Goal: Task Accomplishment & Management: Manage account settings

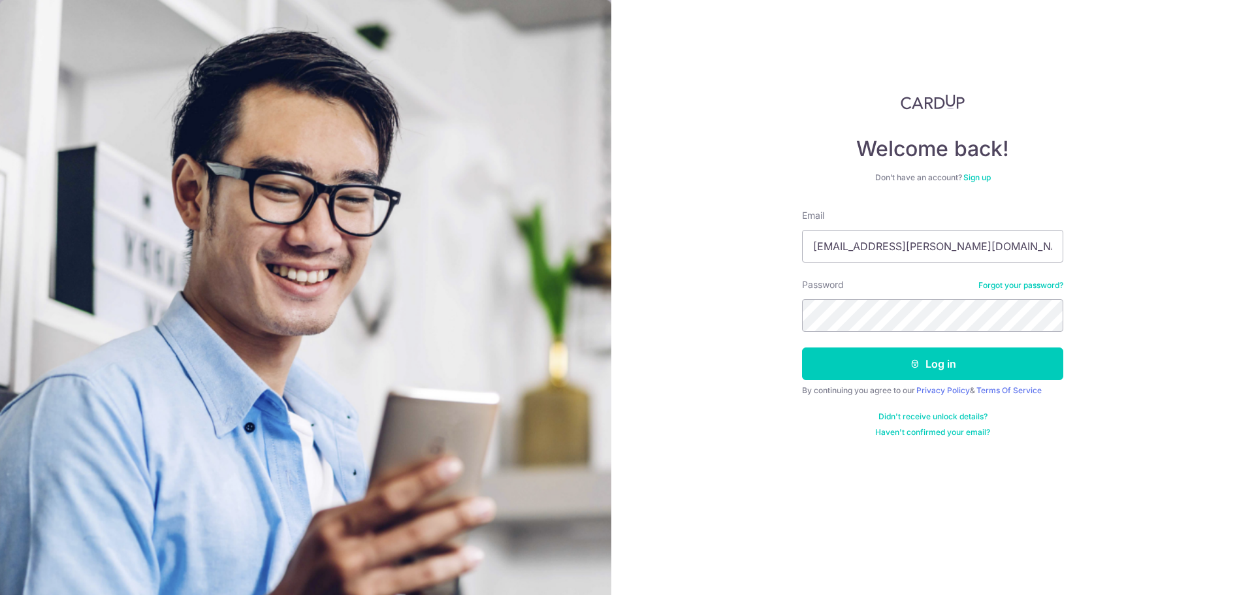
click at [930, 298] on div "Password Forgot your password?" at bounding box center [932, 305] width 261 height 54
click at [802, 348] on button "Log in" at bounding box center [932, 364] width 261 height 33
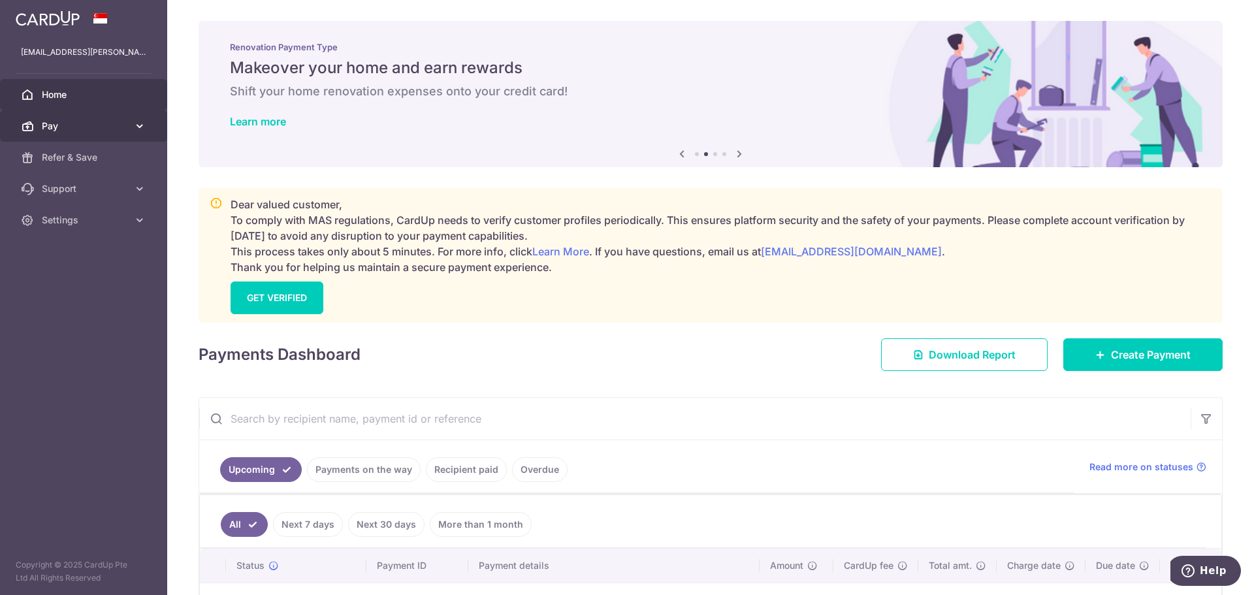
click at [116, 135] on link "Pay" at bounding box center [83, 125] width 167 height 31
click at [97, 95] on span "Home" at bounding box center [85, 94] width 86 height 13
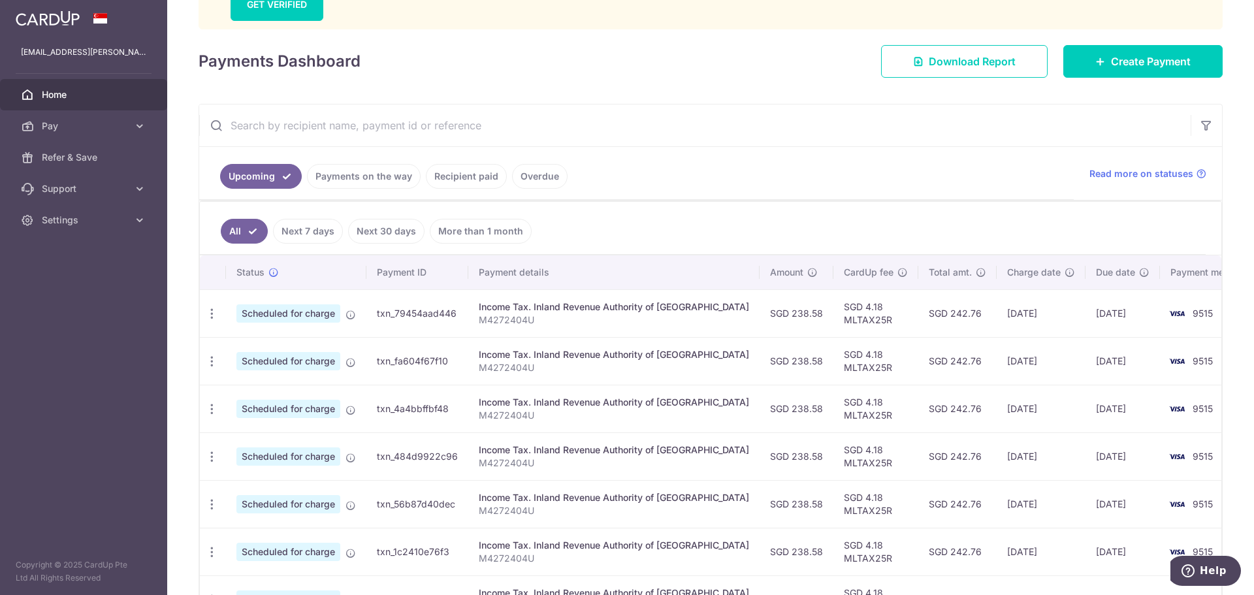
scroll to position [385, 0]
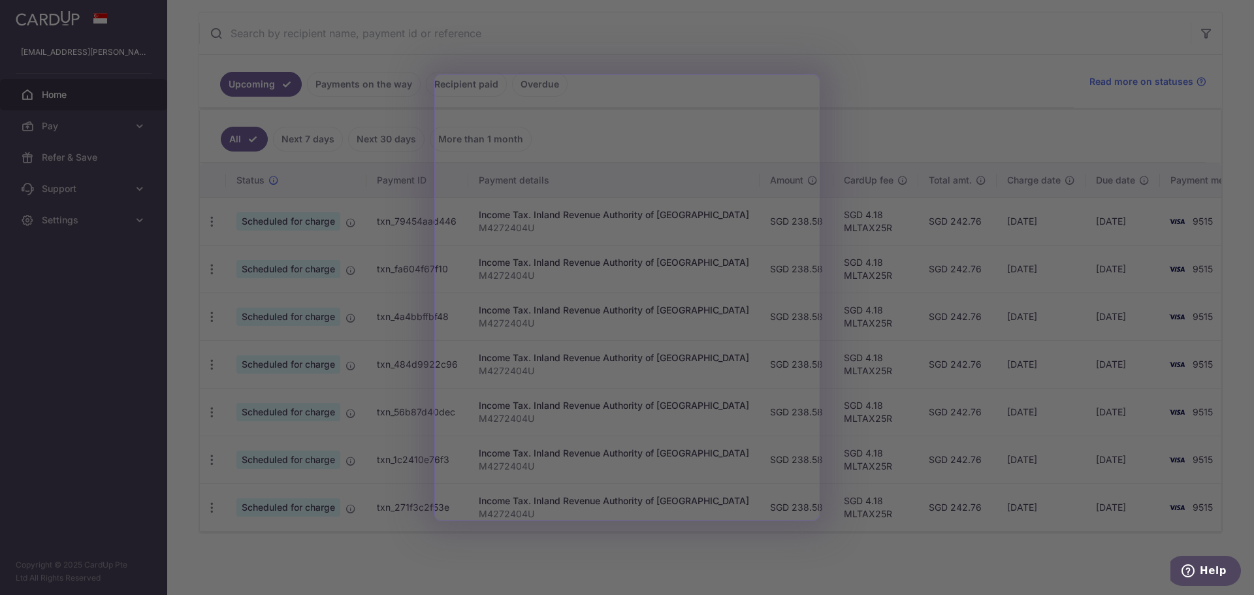
click at [749, 562] on div at bounding box center [633, 300] width 1267 height 601
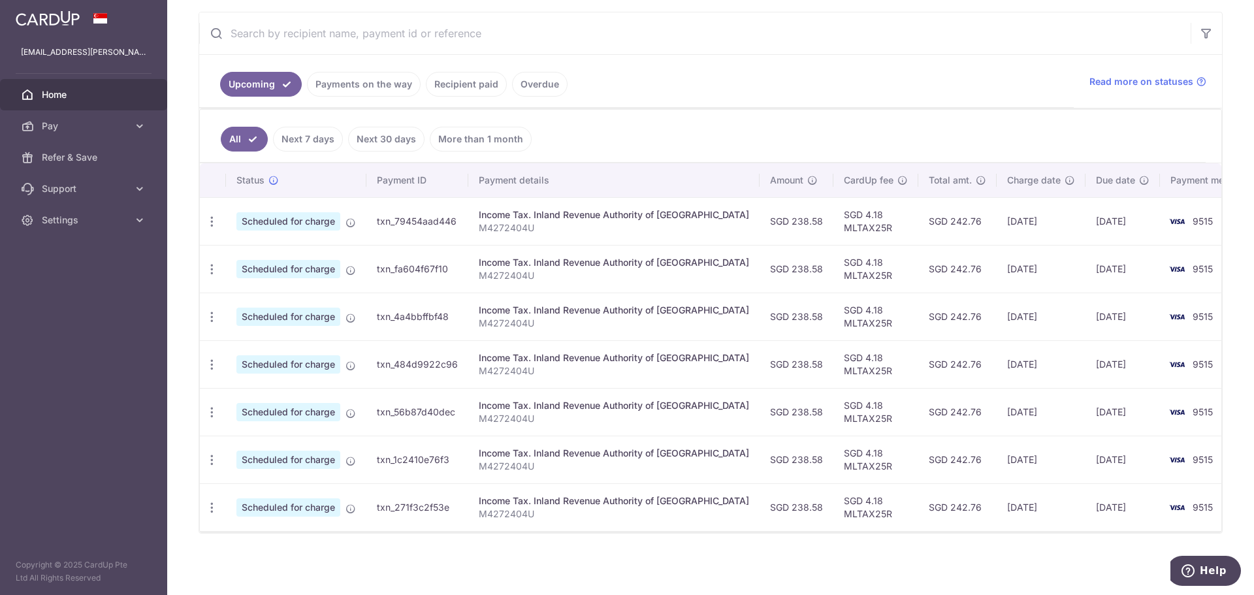
click at [274, 229] on span "Scheduled for charge" at bounding box center [288, 221] width 104 height 18
click at [275, 217] on span "Scheduled for charge" at bounding box center [288, 221] width 104 height 18
click at [215, 220] on icon "button" at bounding box center [212, 222] width 14 height 14
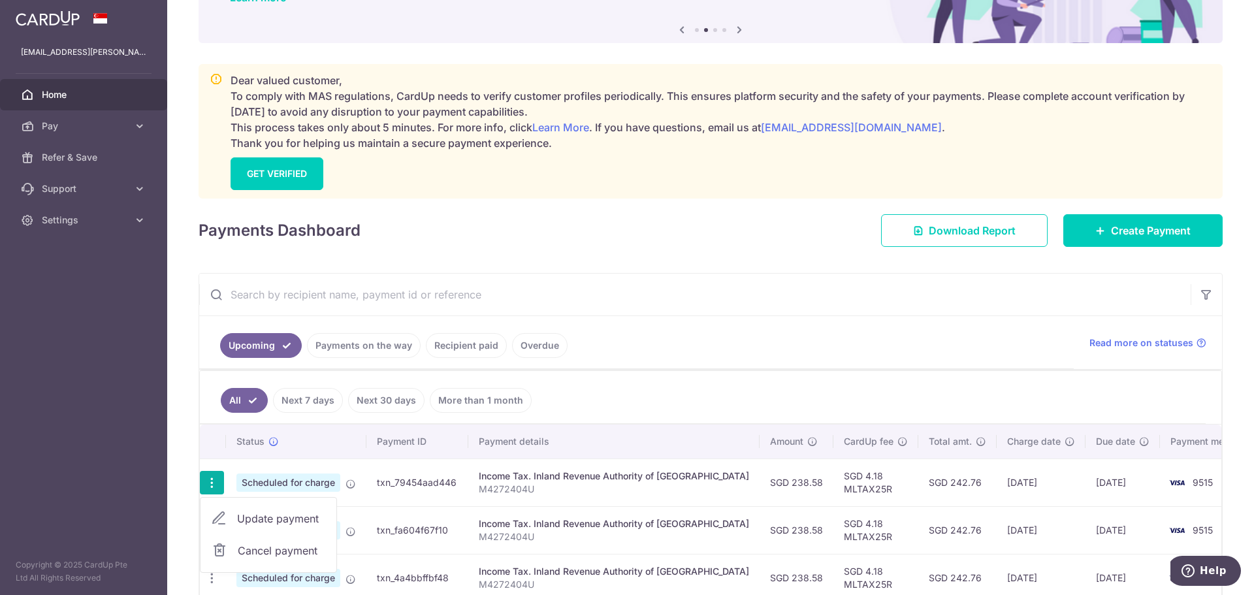
scroll to position [0, 0]
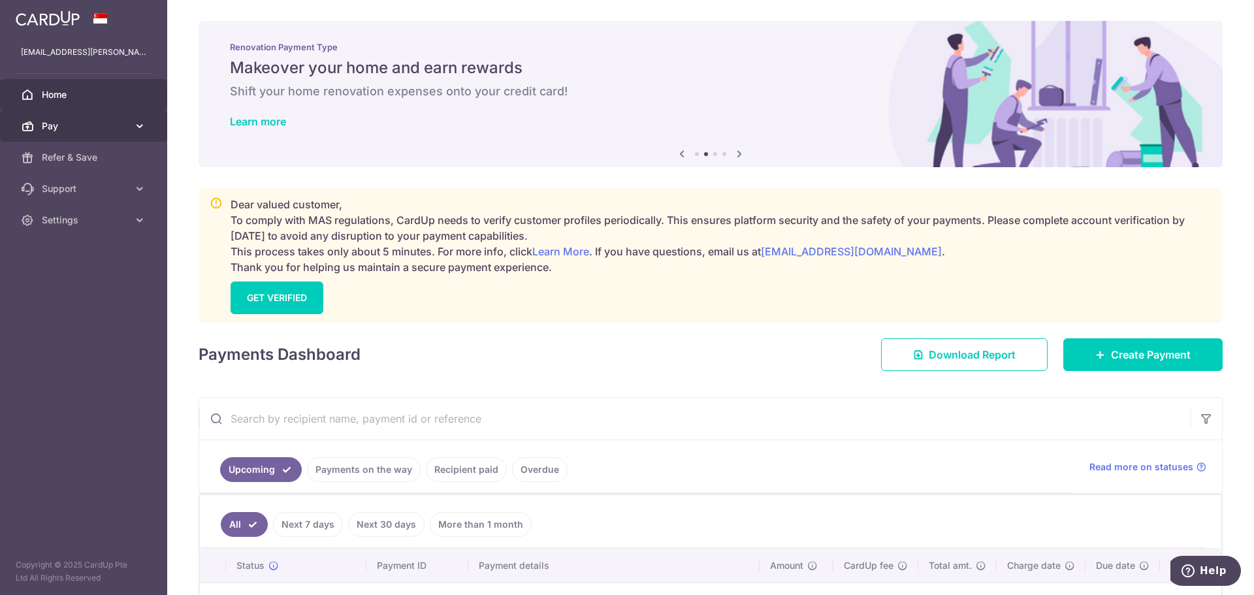
click at [130, 116] on link "Pay" at bounding box center [83, 125] width 167 height 31
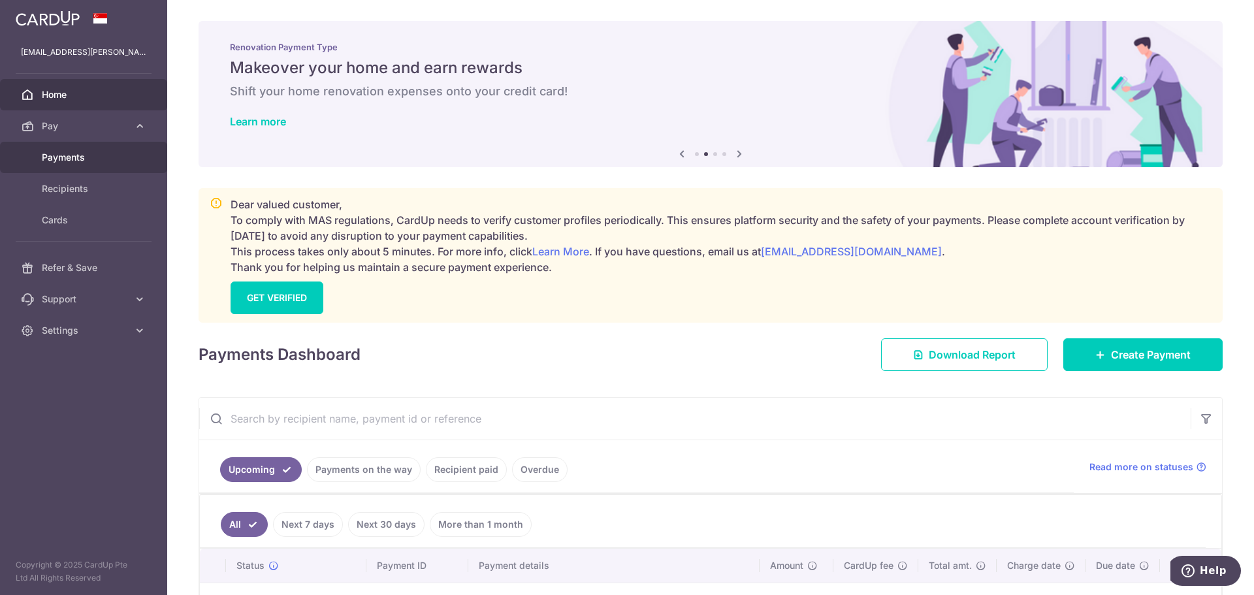
click at [89, 163] on span "Payments" at bounding box center [85, 157] width 86 height 13
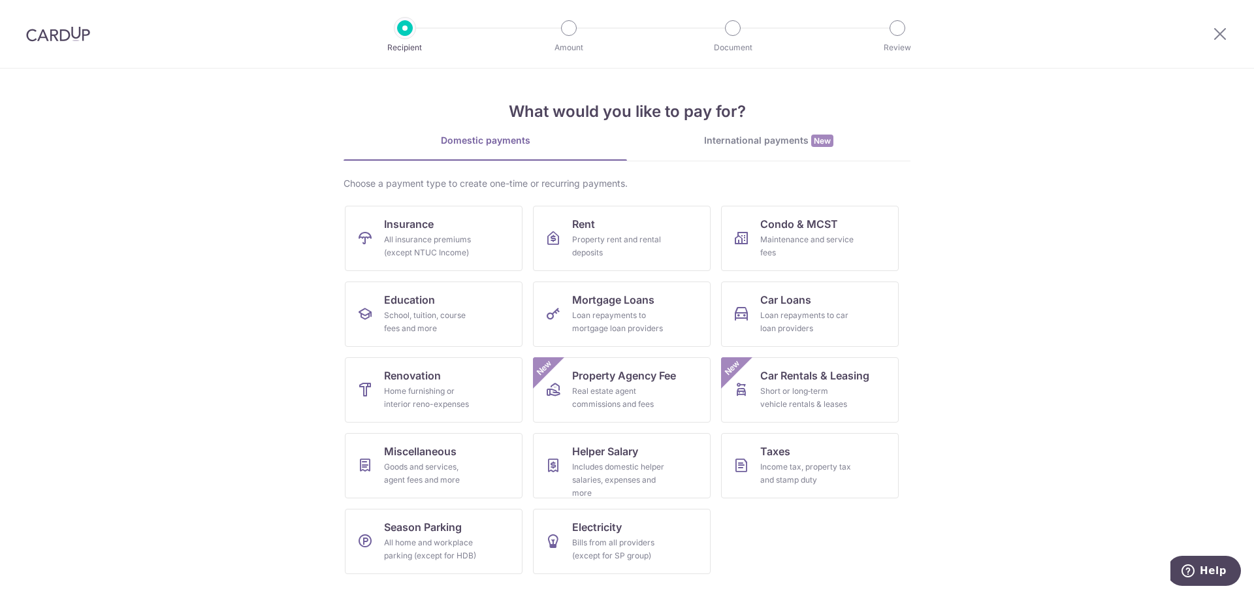
click at [39, 33] on img at bounding box center [58, 34] width 64 height 16
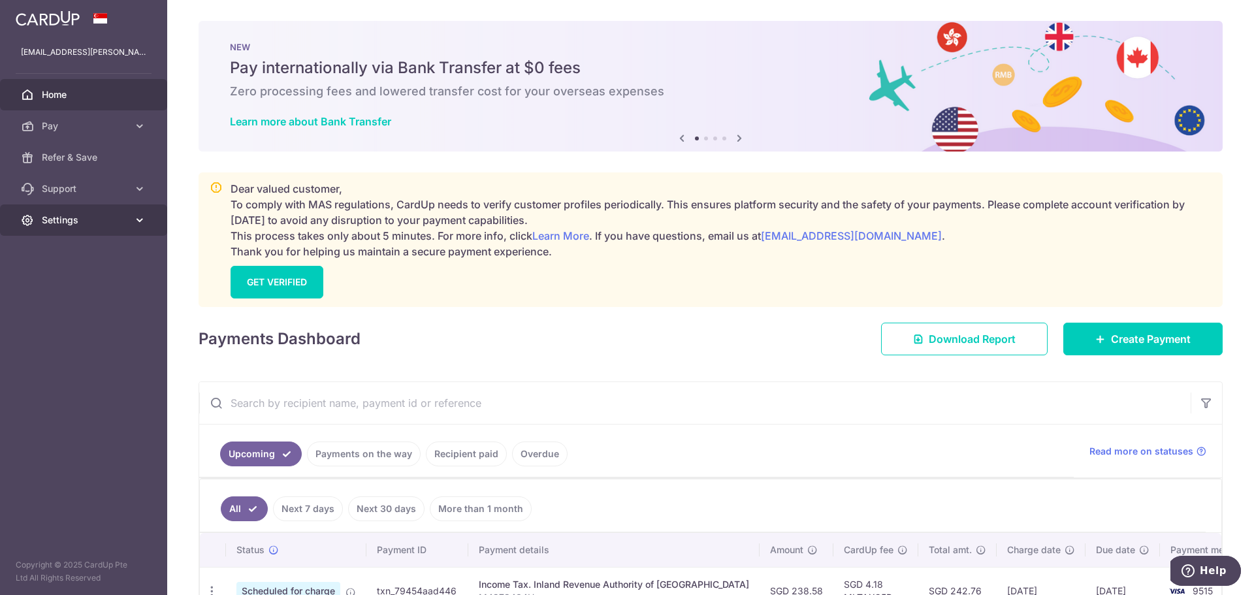
click at [142, 227] on link "Settings" at bounding box center [83, 219] width 167 height 31
click at [129, 185] on link "Support" at bounding box center [83, 188] width 167 height 31
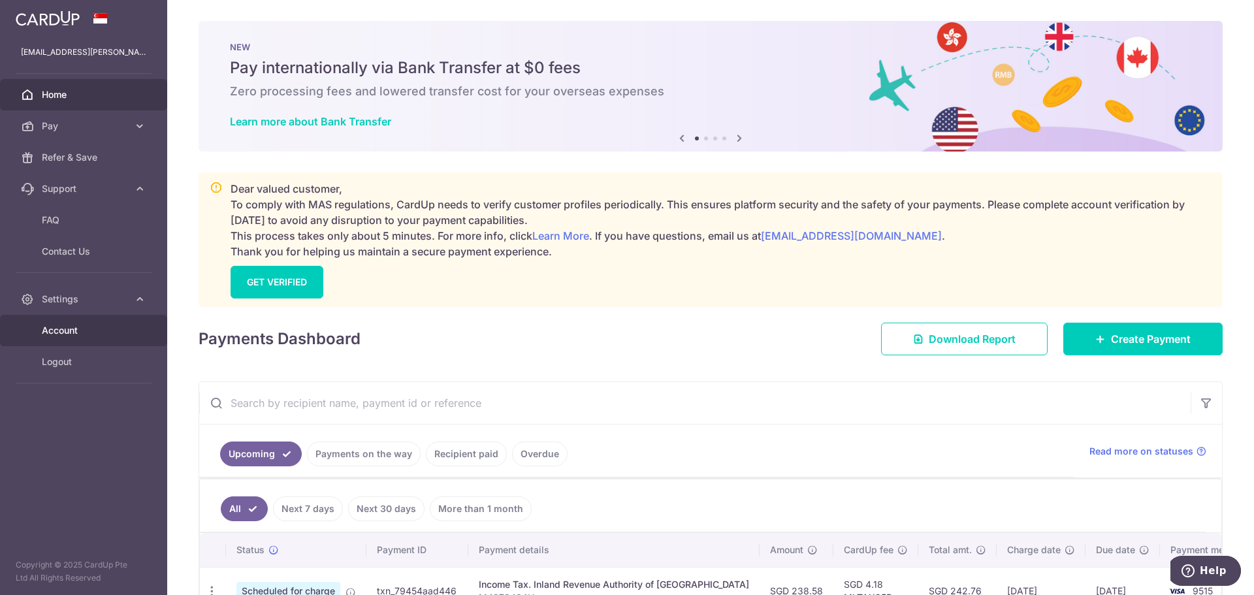
click at [66, 323] on link "Account" at bounding box center [83, 330] width 167 height 31
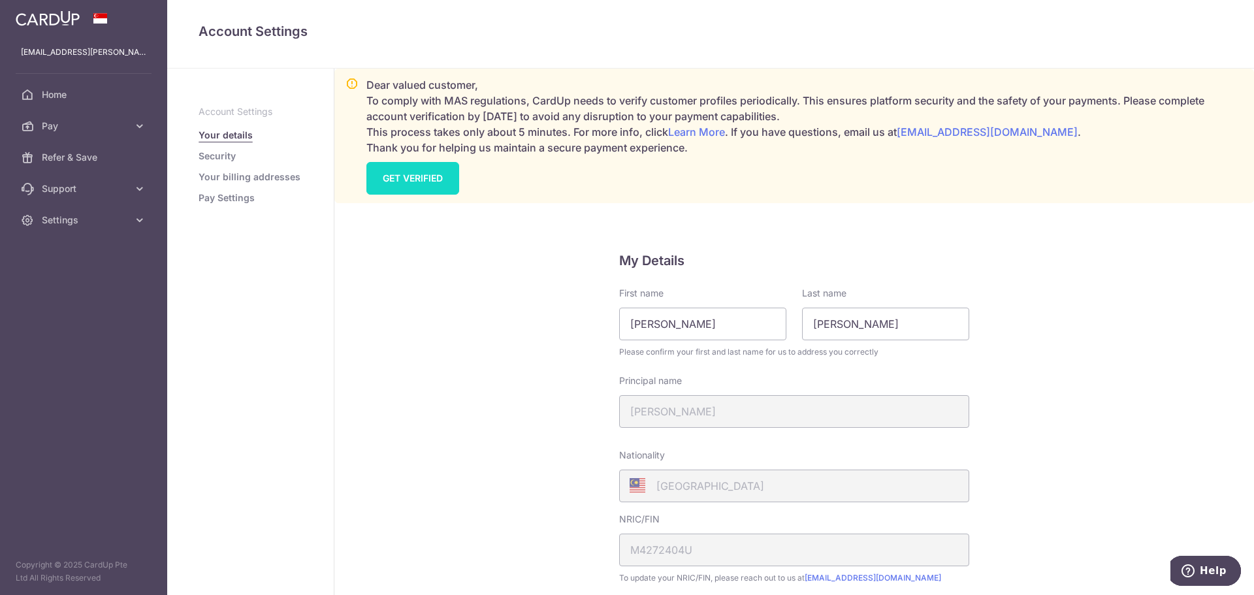
click at [408, 185] on link "GET VERIFIED" at bounding box center [412, 178] width 93 height 33
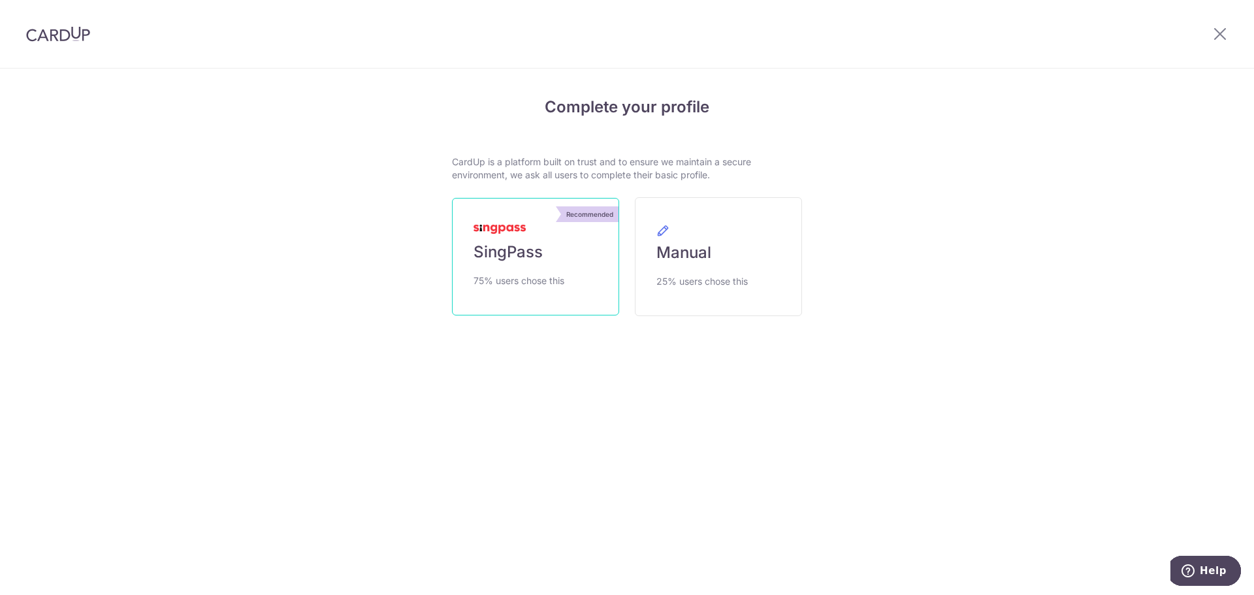
click at [511, 234] on link "Recommended SingPass 75% users chose this" at bounding box center [535, 257] width 167 height 118
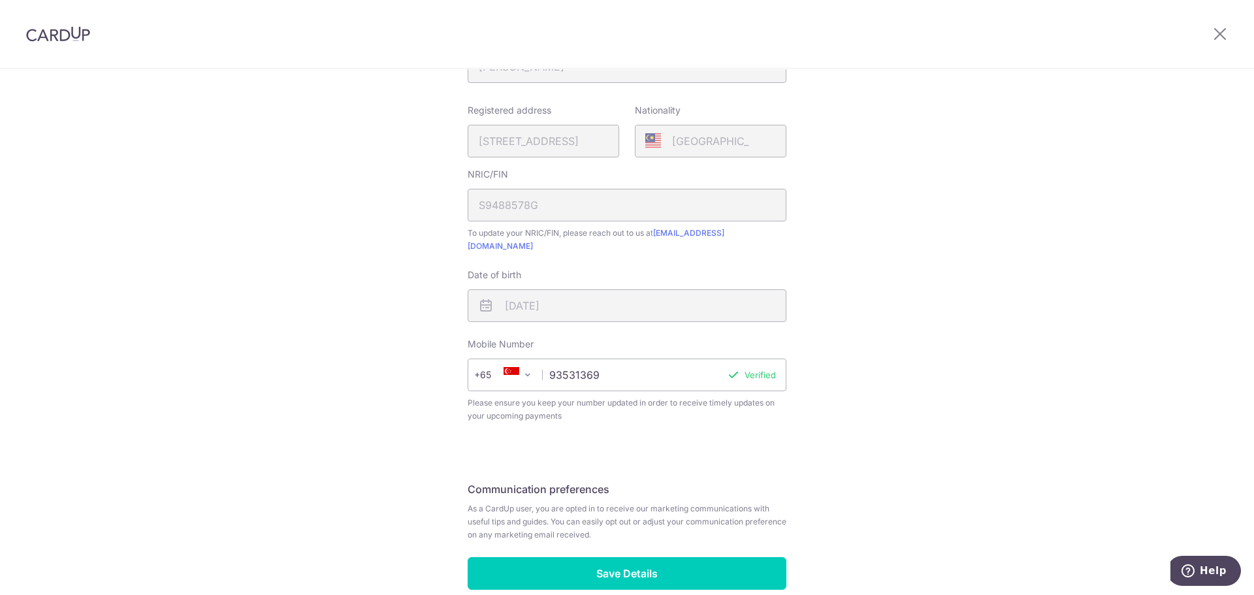
scroll to position [315, 0]
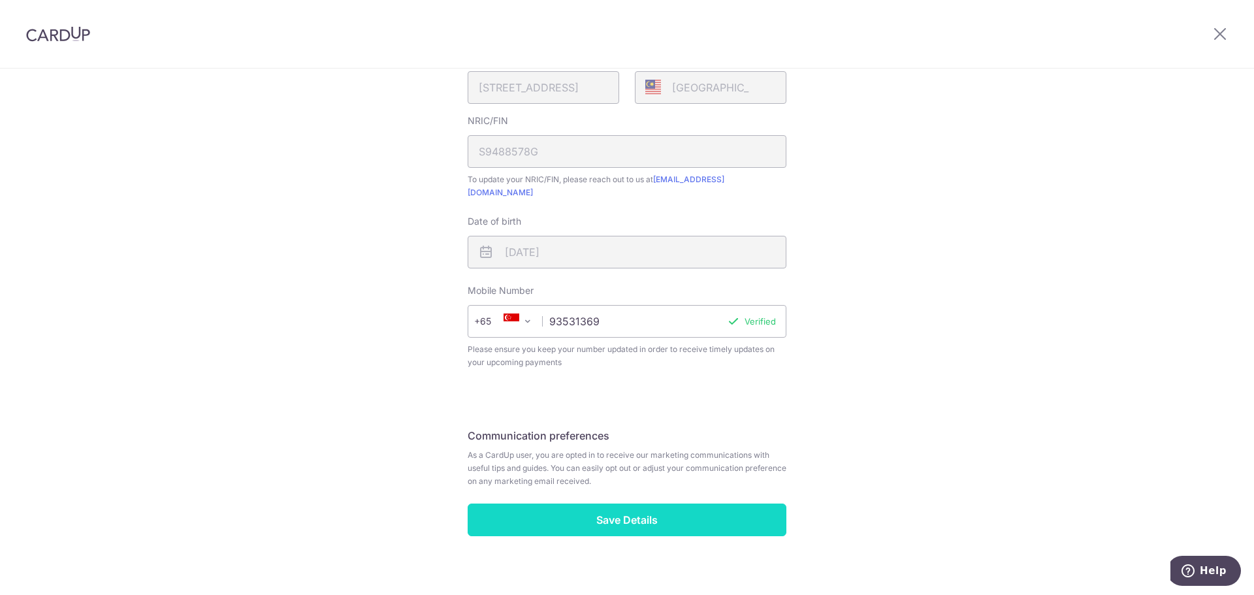
click at [683, 504] on input "Save Details" at bounding box center [627, 520] width 319 height 33
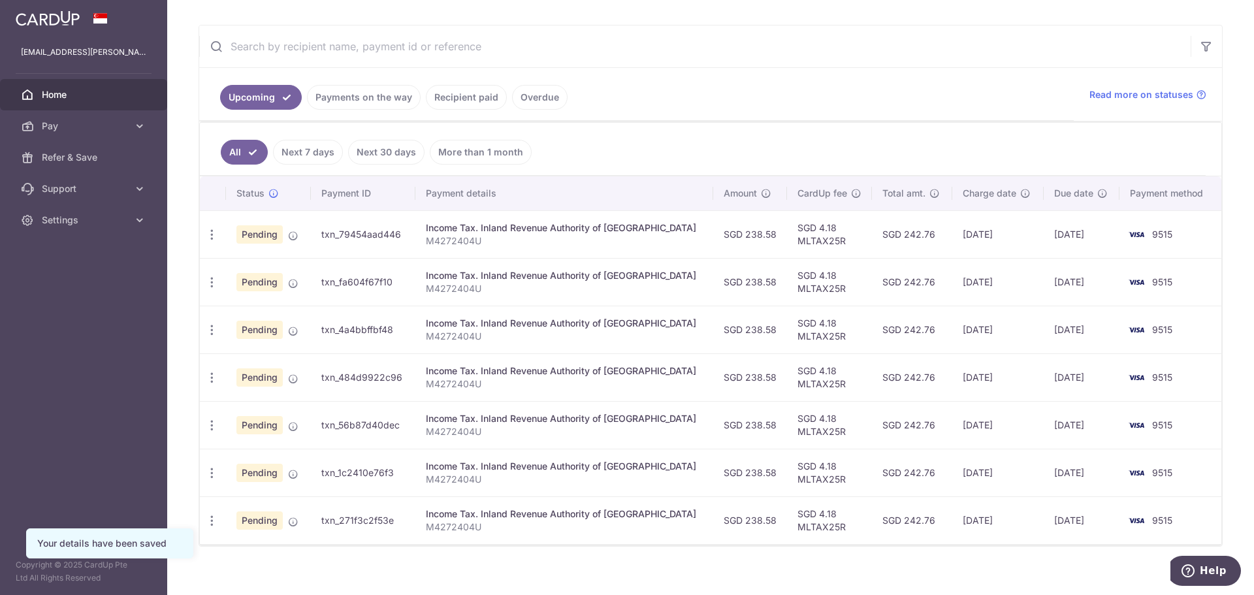
scroll to position [240, 0]
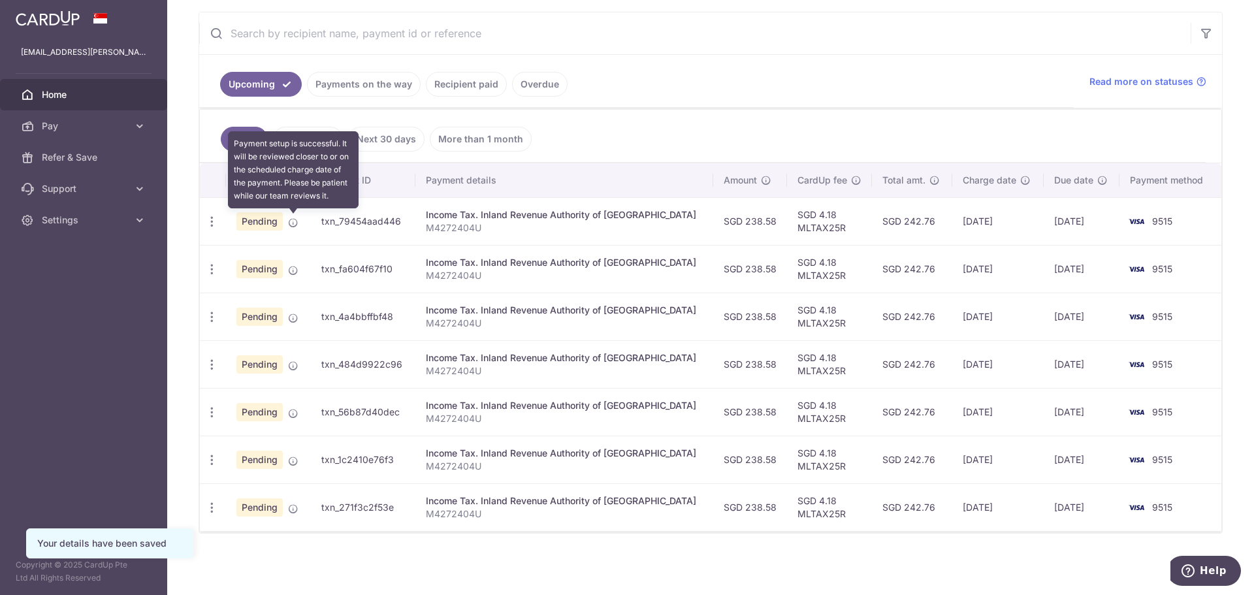
click at [292, 224] on icon at bounding box center [293, 223] width 10 height 10
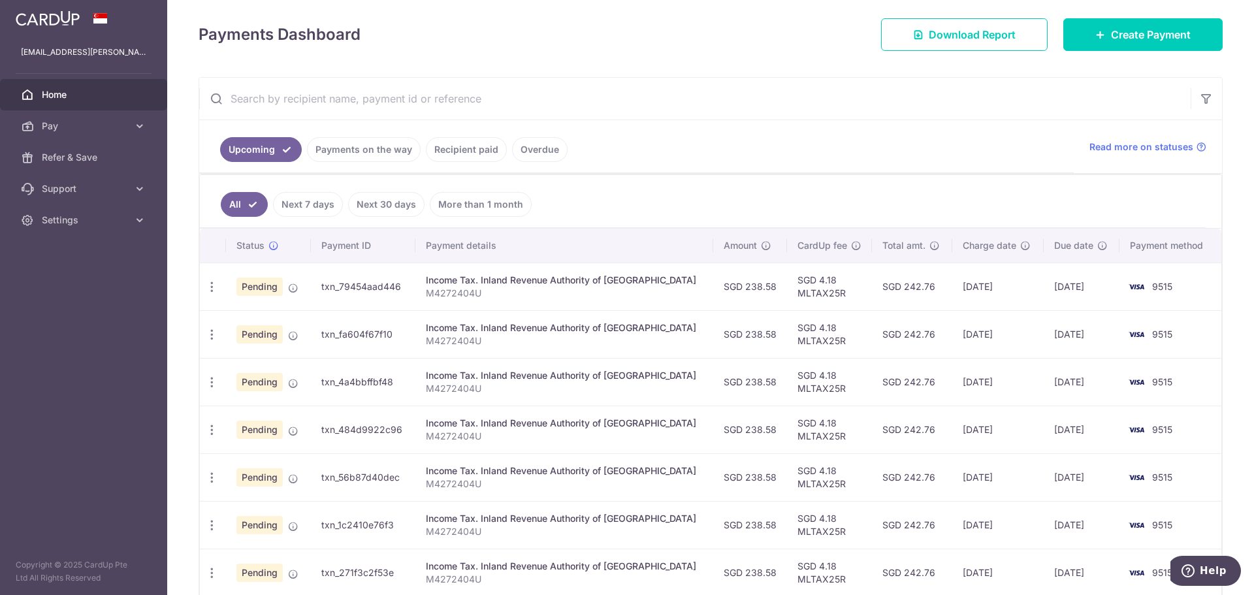
scroll to position [0, 0]
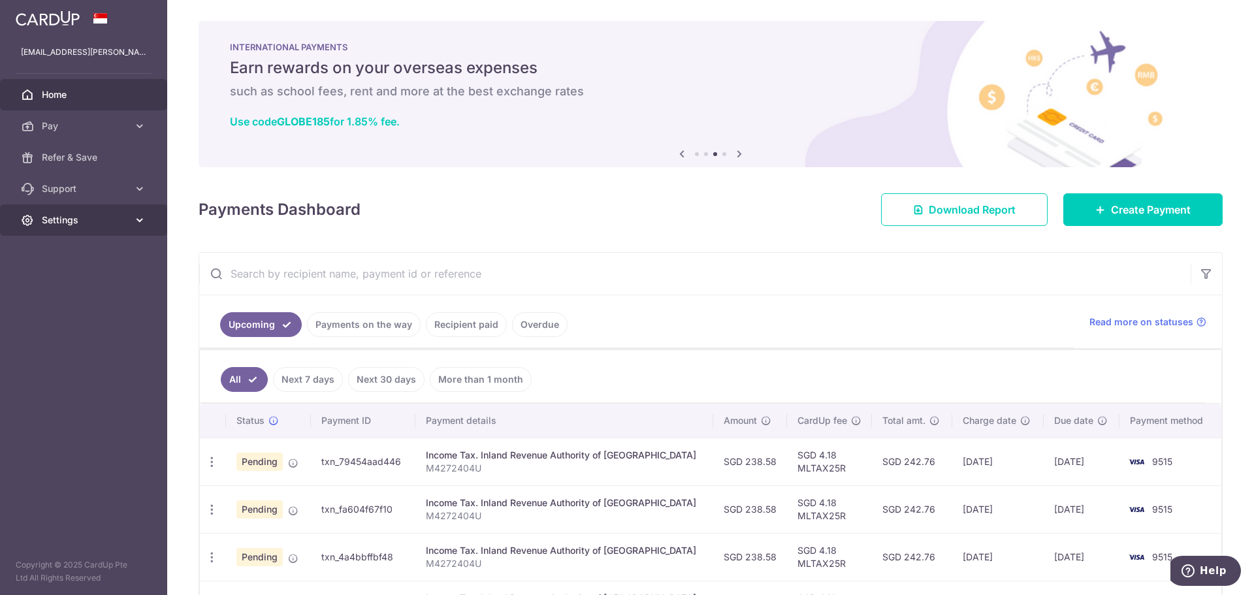
click at [91, 210] on link "Settings" at bounding box center [83, 219] width 167 height 31
click at [86, 254] on span "Account" at bounding box center [85, 251] width 86 height 13
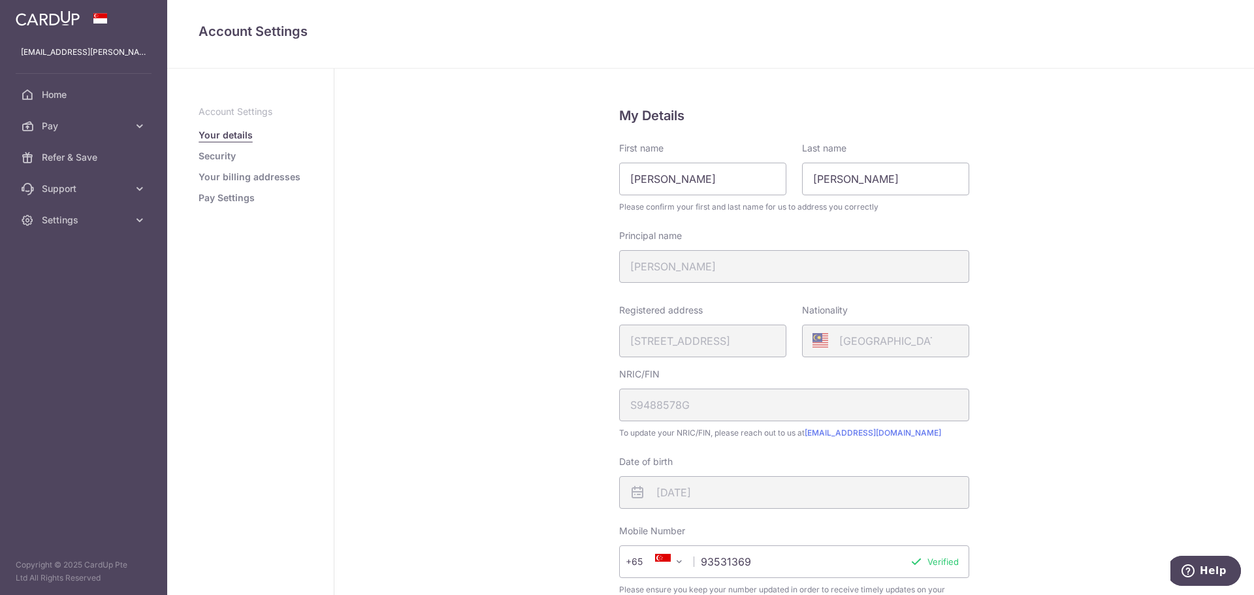
click at [212, 157] on link "Security" at bounding box center [217, 156] width 37 height 13
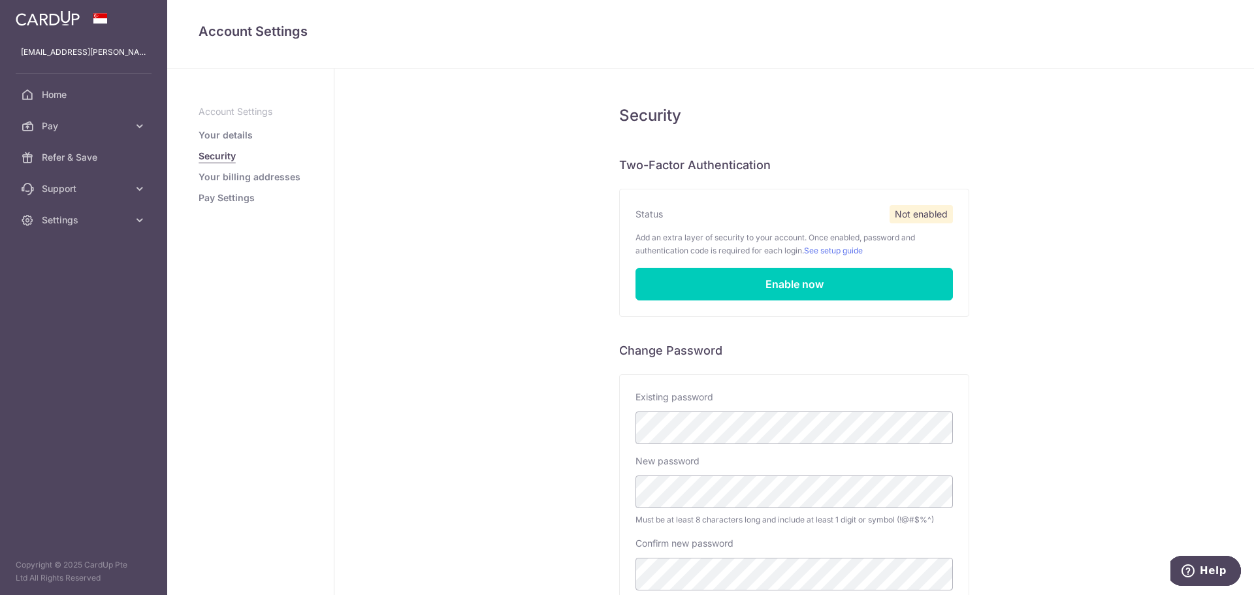
click at [225, 170] on ul "Account Settings Your details Security Your billing addresses Pay Settings" at bounding box center [251, 154] width 104 height 99
click at [227, 183] on link "Your billing addresses" at bounding box center [250, 176] width 102 height 13
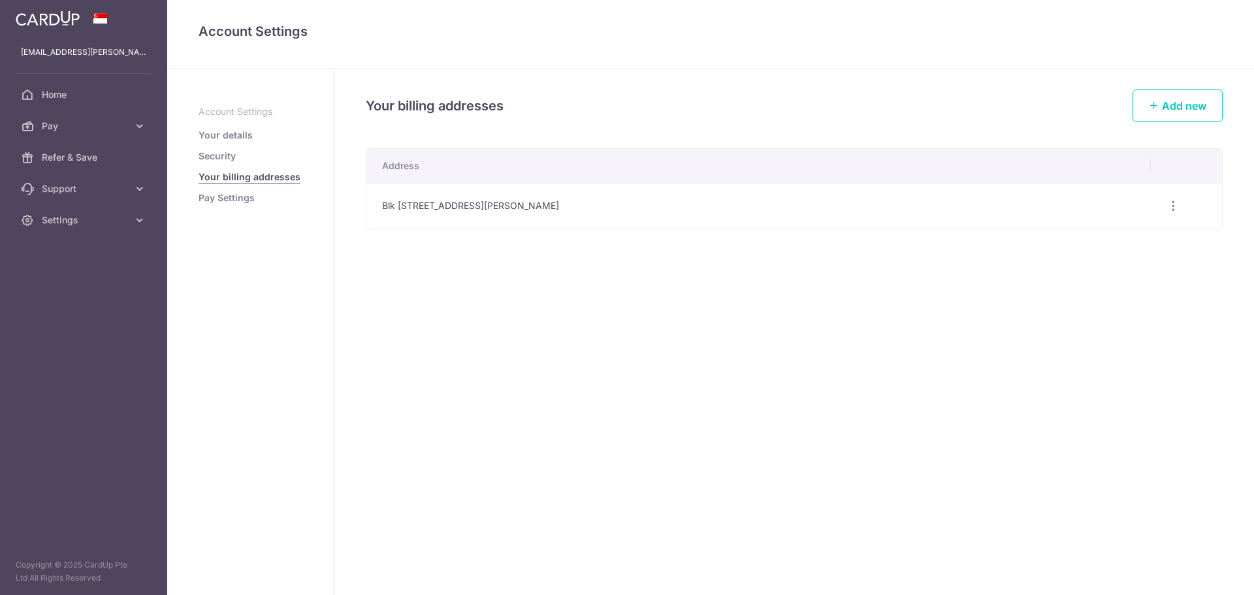
click at [229, 195] on link "Pay Settings" at bounding box center [227, 197] width 56 height 13
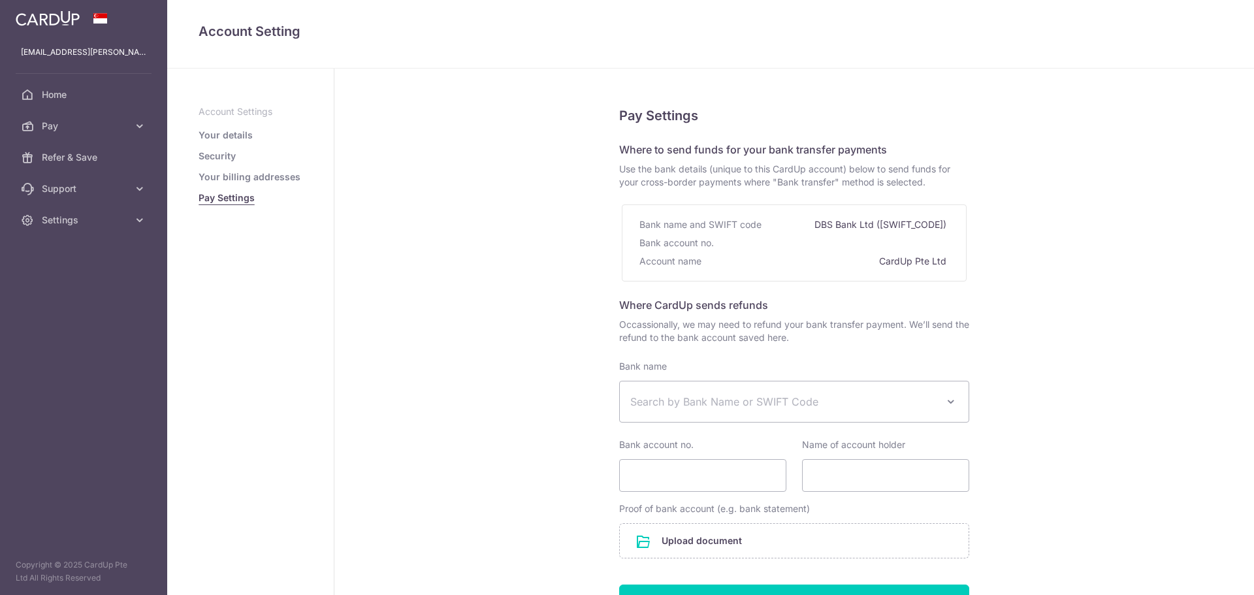
select select
click at [229, 173] on link "Your billing addresses" at bounding box center [250, 176] width 102 height 13
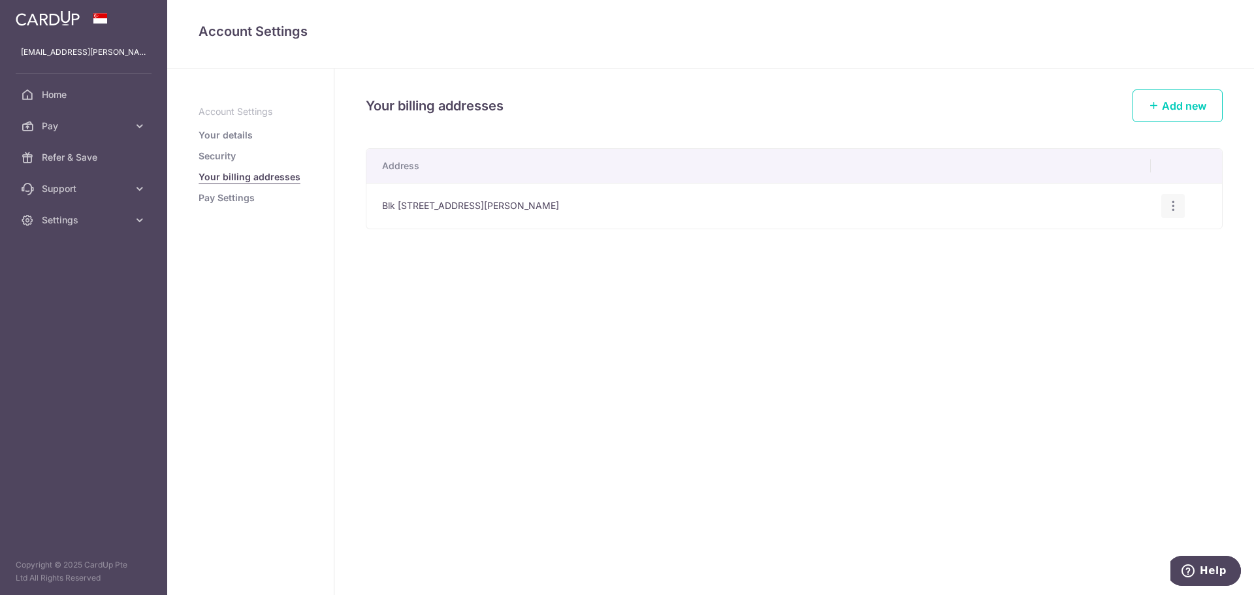
click at [1169, 204] on icon "button" at bounding box center [1174, 206] width 14 height 14
click at [1121, 237] on span "Edit address" at bounding box center [1129, 243] width 89 height 16
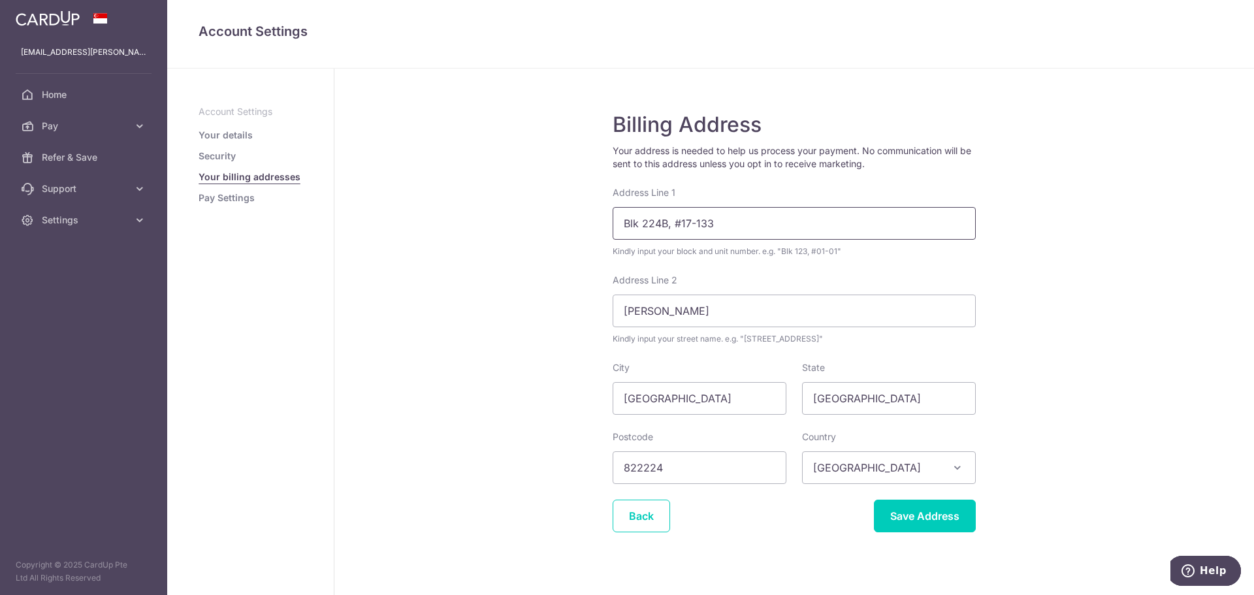
click at [726, 221] on input "Blk 224B, #17-133" at bounding box center [794, 223] width 363 height 33
click at [662, 220] on input "Blk 224B, #17-133" at bounding box center [794, 223] width 363 height 33
type input "Blk 112, #06-1100"
click at [710, 310] on input "Sumang Lan" at bounding box center [794, 311] width 363 height 33
type input "S"
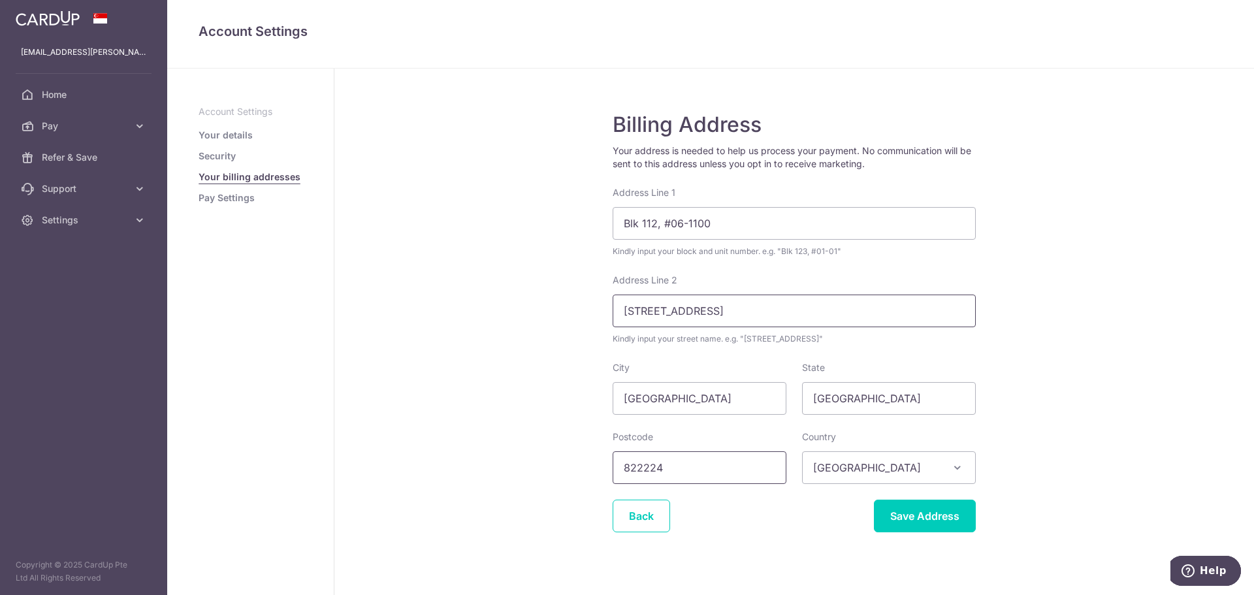
type input "Hougang Avenue 1"
click at [677, 466] on input "822224" at bounding box center [700, 467] width 174 height 33
type input "8"
type input "530112"
click at [837, 551] on div "Billing Address Your address is needed to help us process your payment. No comm…" at bounding box center [794, 339] width 920 height 541
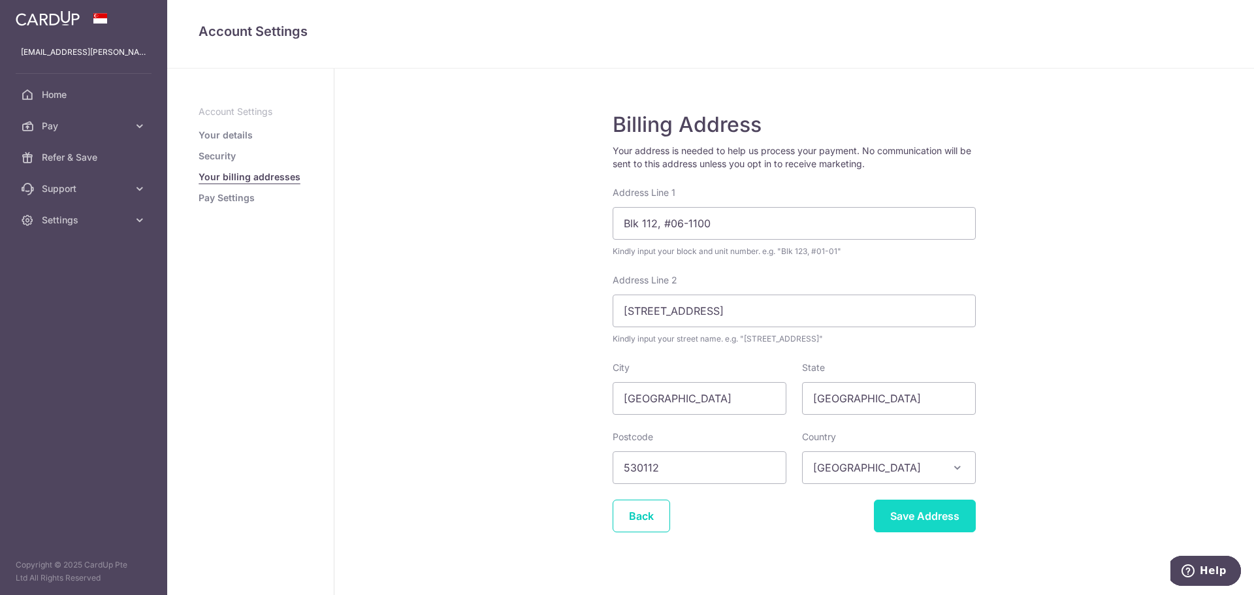
click at [896, 523] on input "Save Address" at bounding box center [925, 516] width 102 height 33
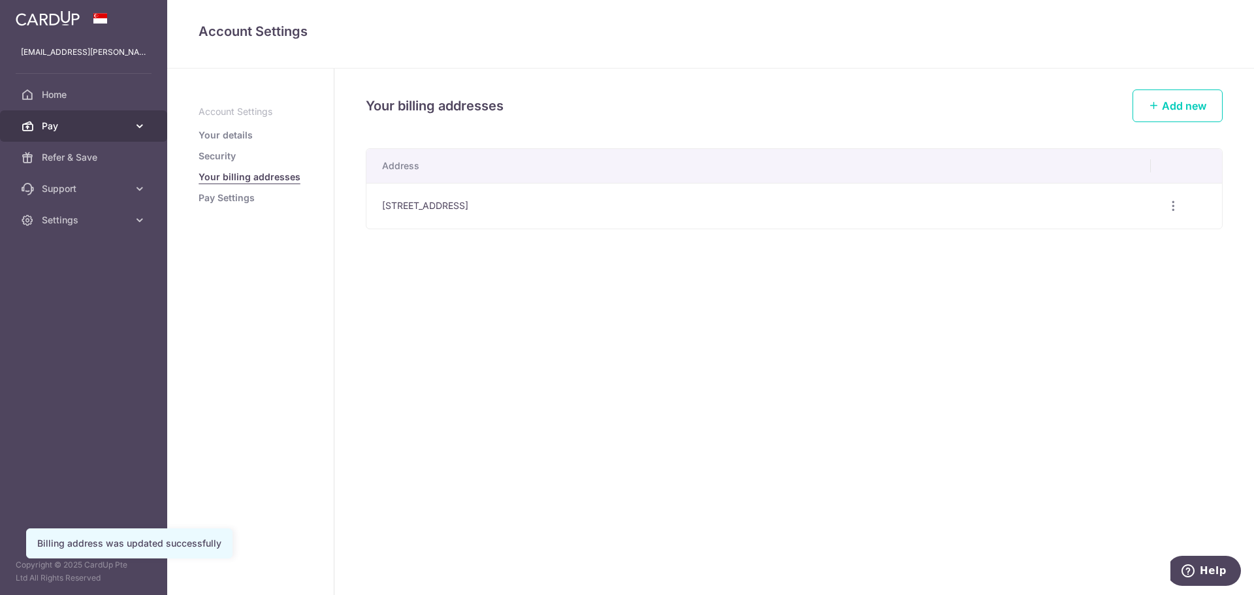
click at [116, 129] on span "Pay" at bounding box center [85, 126] width 86 height 13
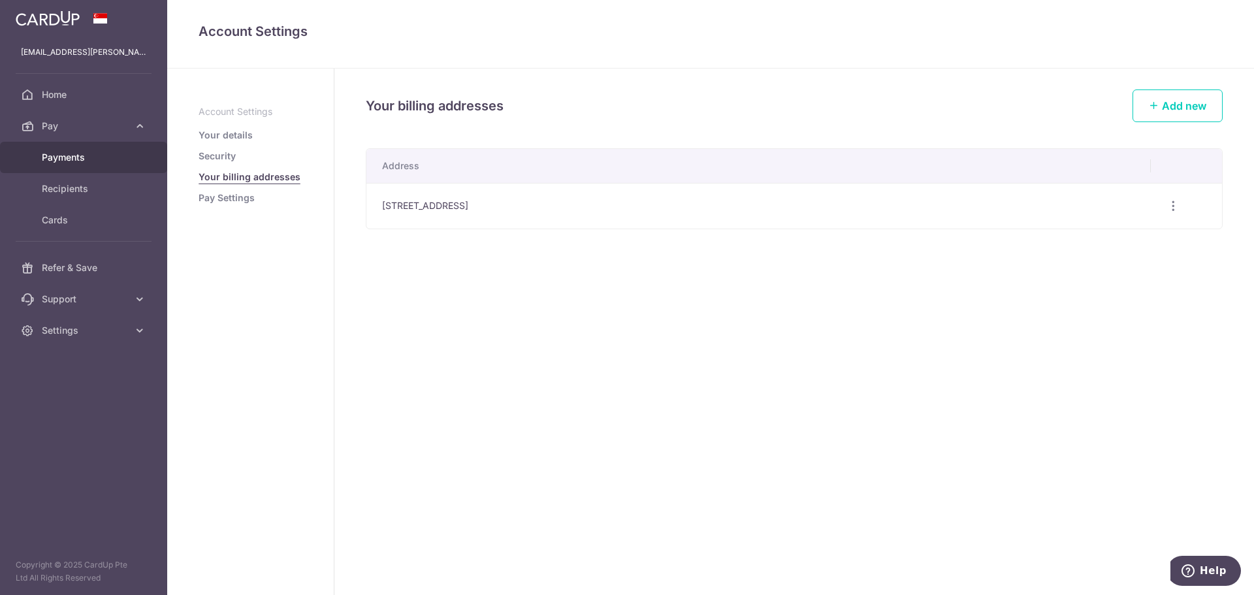
click at [77, 155] on span "Payments" at bounding box center [85, 157] width 86 height 13
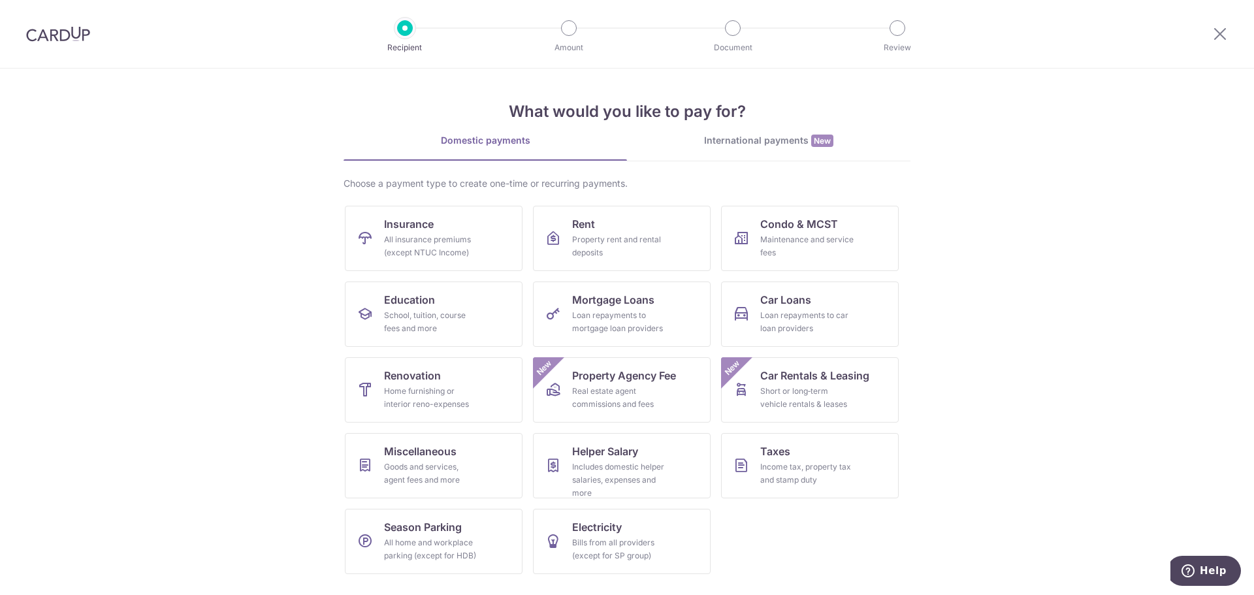
click at [69, 33] on img at bounding box center [58, 34] width 64 height 16
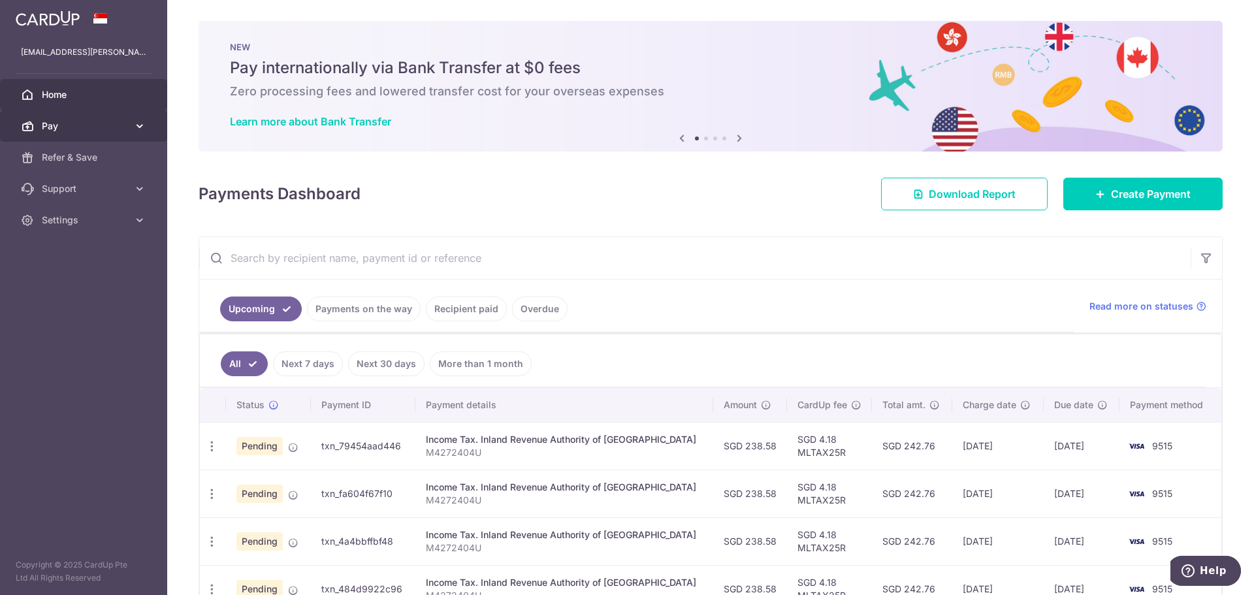
click at [52, 131] on span "Pay" at bounding box center [85, 126] width 86 height 13
click at [384, 304] on link "Payments on the way" at bounding box center [364, 309] width 114 height 25
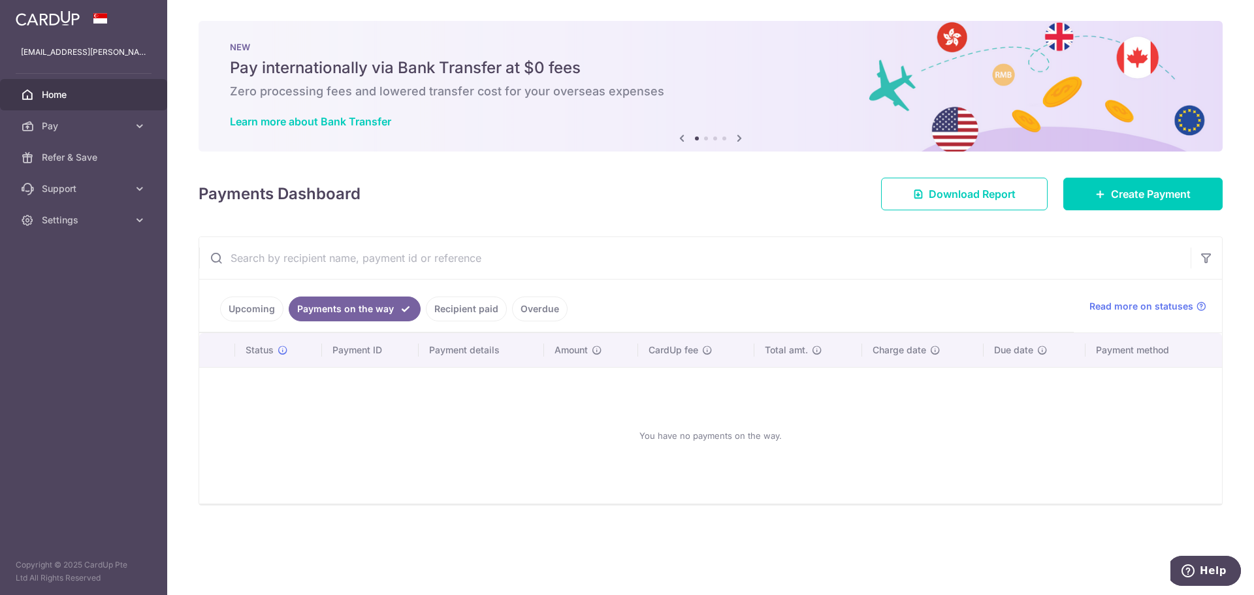
click at [454, 308] on link "Recipient paid" at bounding box center [466, 309] width 81 height 25
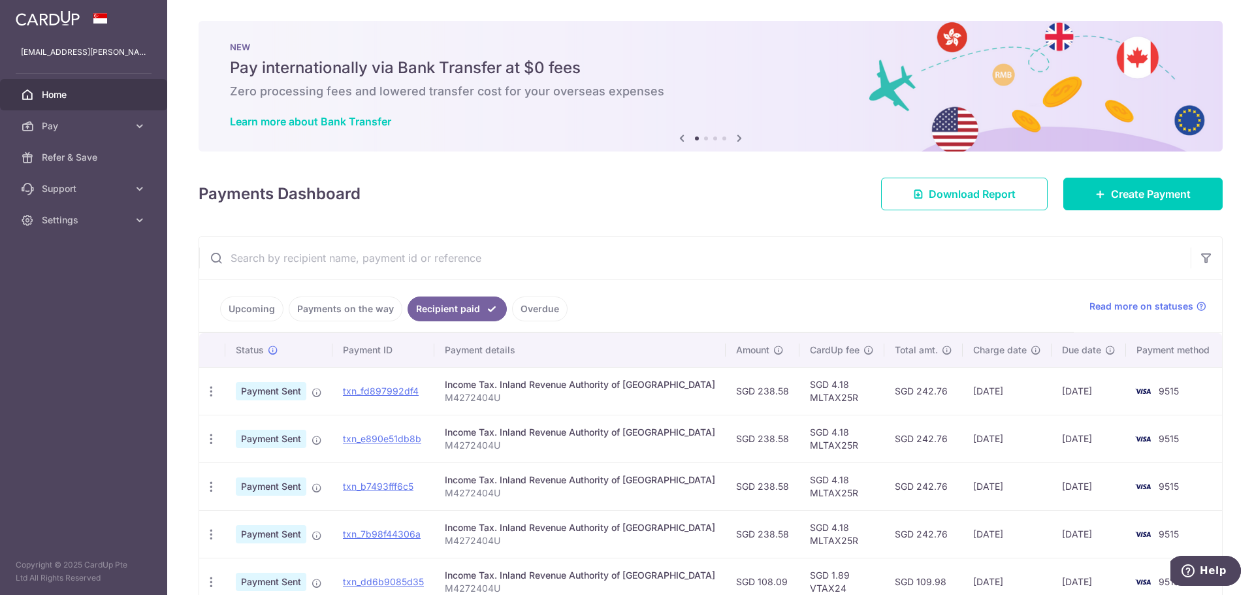
click at [454, 286] on ul "Upcoming Payments on the way Recipient paid Overdue" at bounding box center [636, 306] width 875 height 53
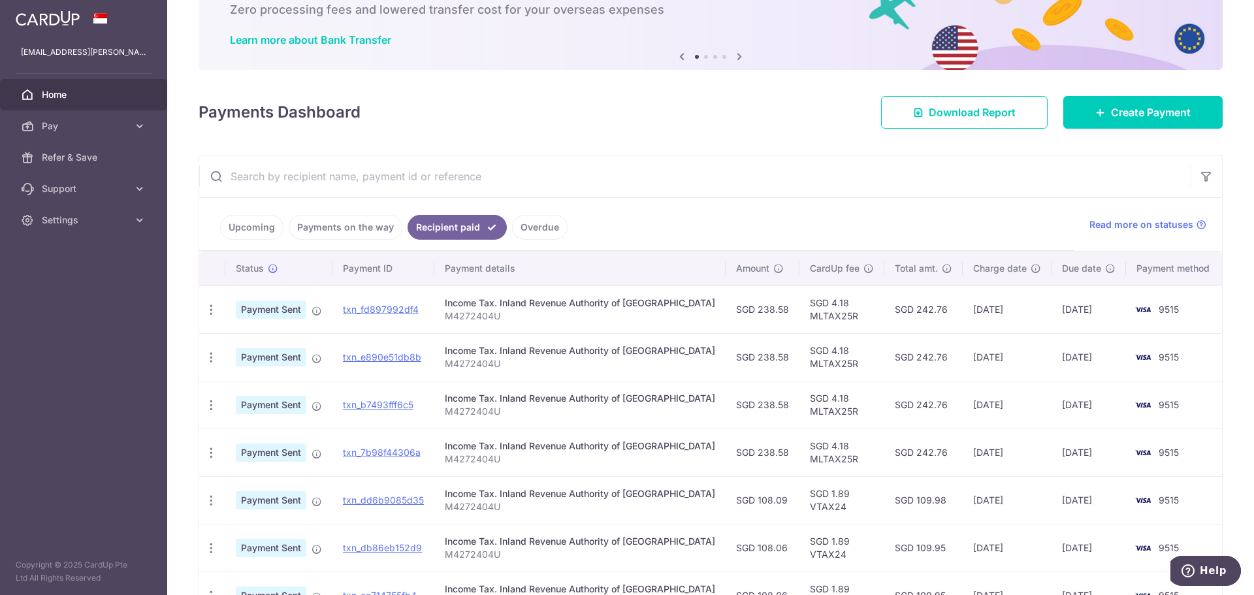
scroll to position [82, 0]
drag, startPoint x: 400, startPoint y: 310, endPoint x: 369, endPoint y: 326, distance: 34.8
click at [374, 325] on td "txn_fd897992df4 Download Payment Receipt" at bounding box center [383, 309] width 102 height 48
drag, startPoint x: 429, startPoint y: 310, endPoint x: 344, endPoint y: 310, distance: 84.3
click at [344, 310] on td "txn_fd897992df4" at bounding box center [383, 309] width 102 height 48
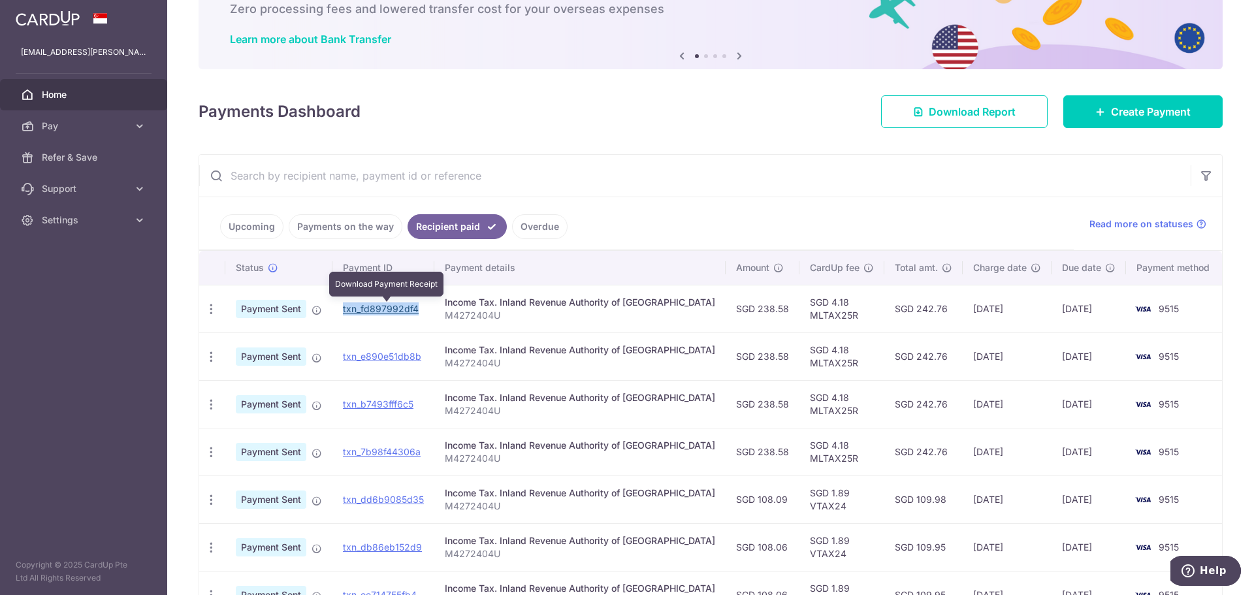
copy link "txn_fd897992df4"
click at [258, 225] on link "Upcoming" at bounding box center [251, 226] width 63 height 25
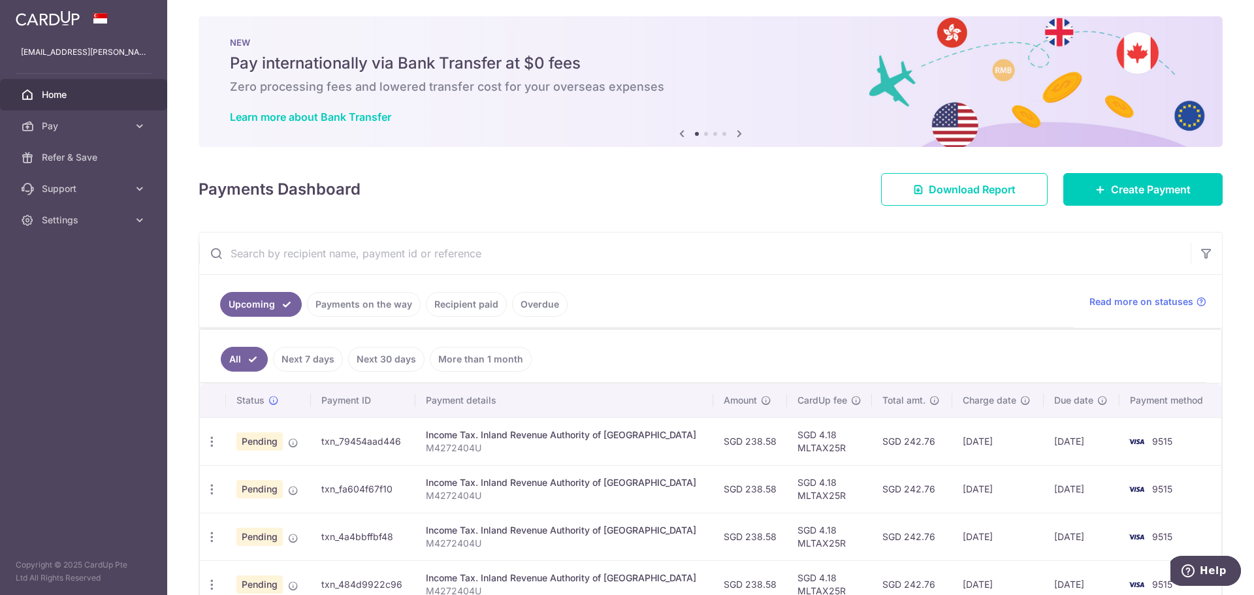
scroll to position [0, 0]
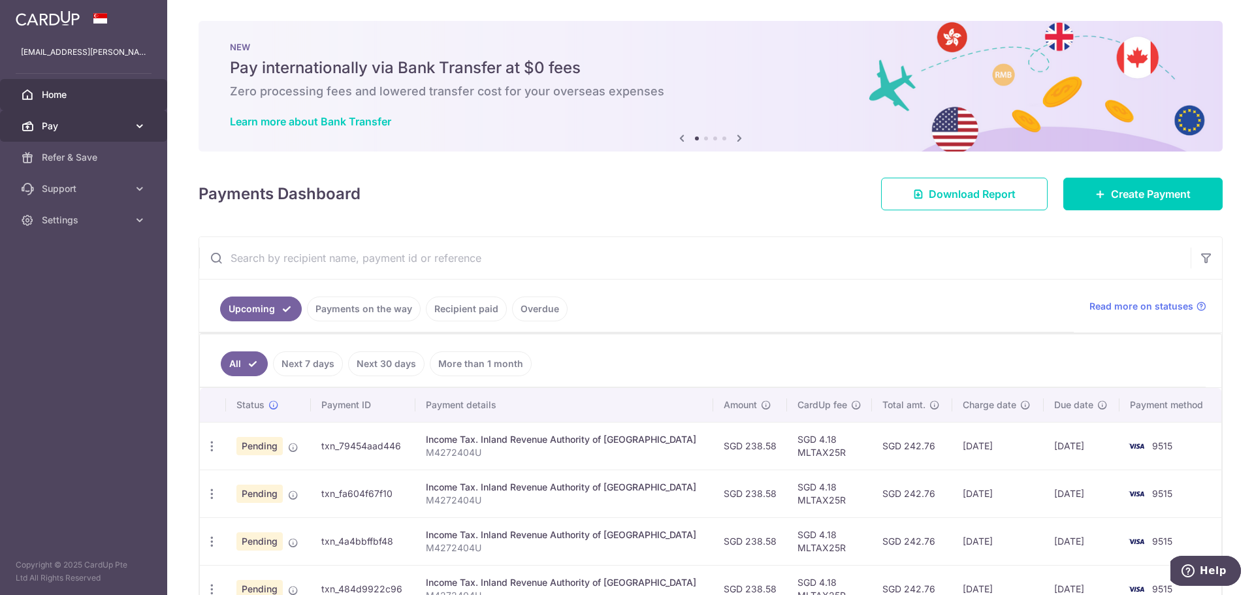
click at [48, 121] on span "Pay" at bounding box center [85, 126] width 86 height 13
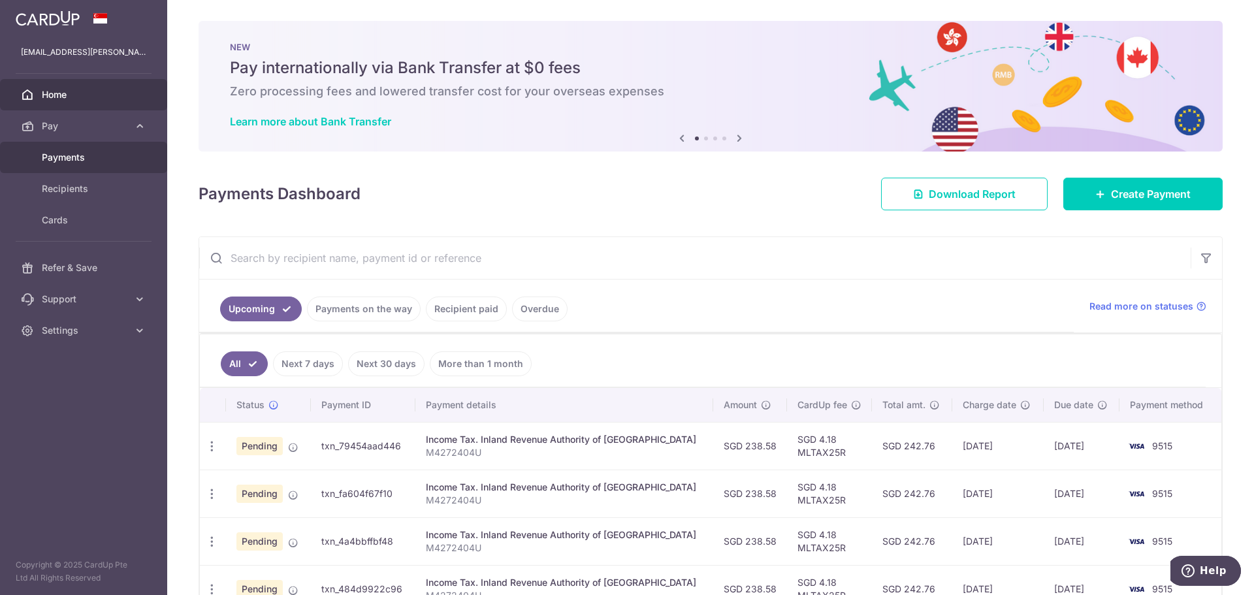
click at [48, 148] on link "Payments" at bounding box center [83, 157] width 167 height 31
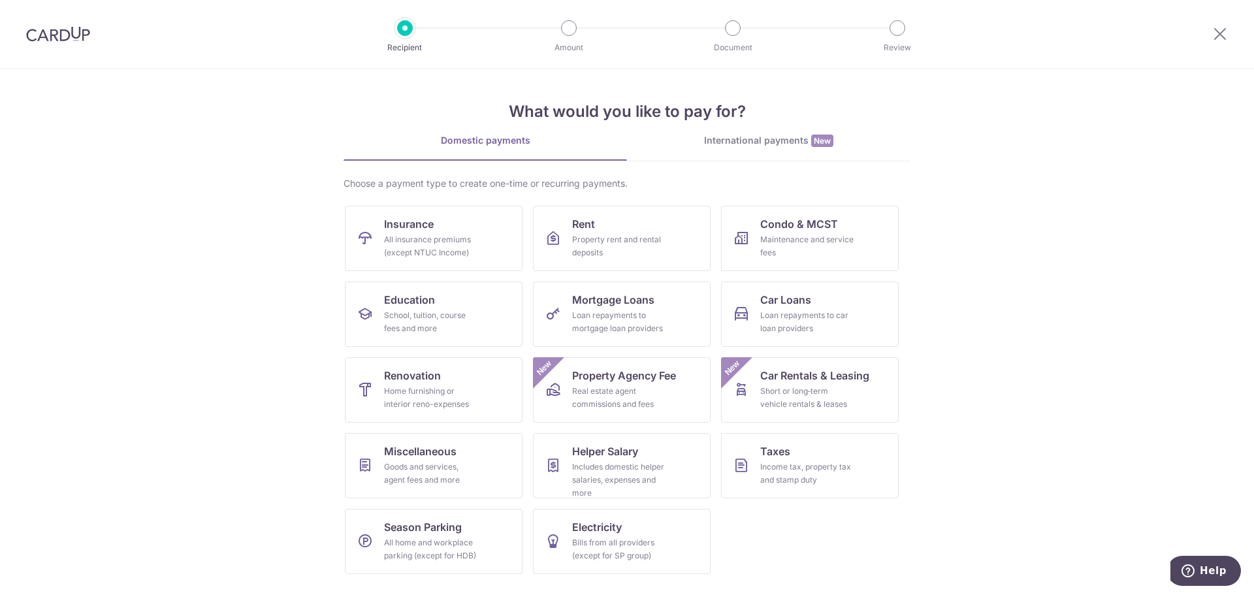
click at [50, 33] on img at bounding box center [58, 34] width 64 height 16
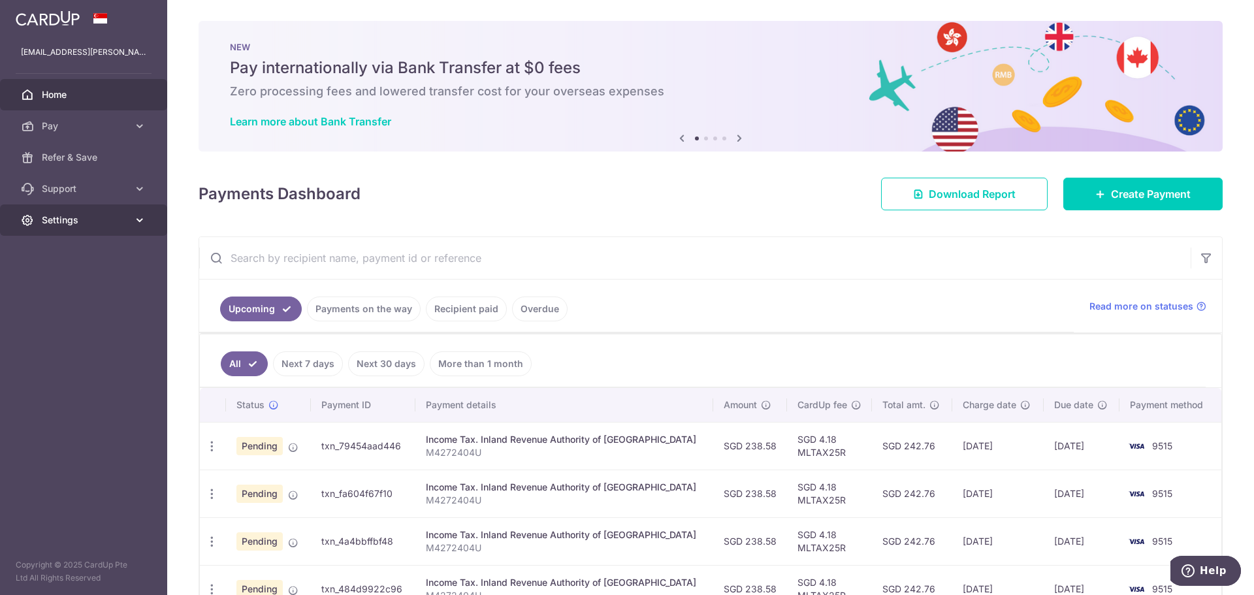
click at [90, 212] on link "Settings" at bounding box center [83, 219] width 167 height 31
click at [86, 254] on span "Account" at bounding box center [85, 251] width 86 height 13
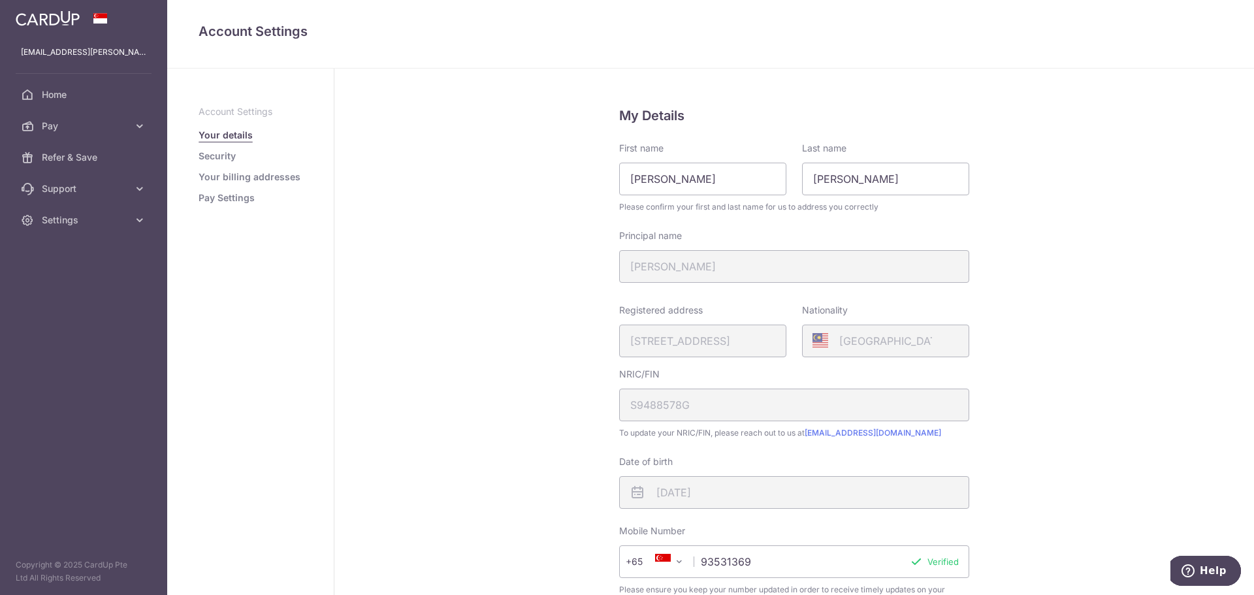
click at [223, 204] on link "Pay Settings" at bounding box center [227, 197] width 56 height 13
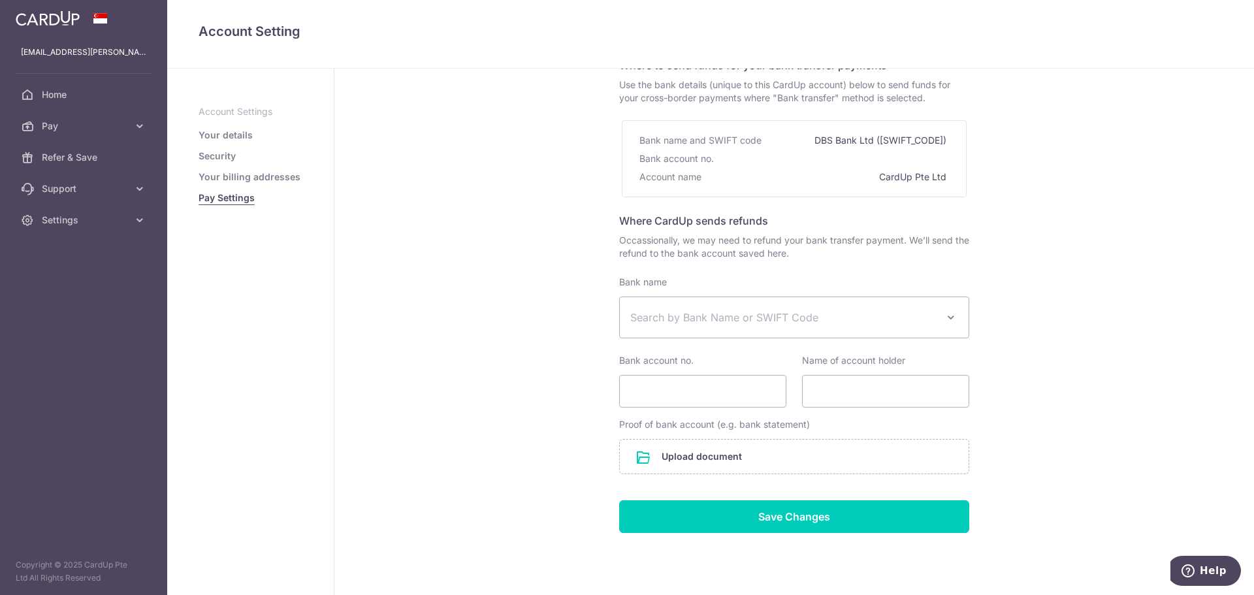
scroll to position [88, 0]
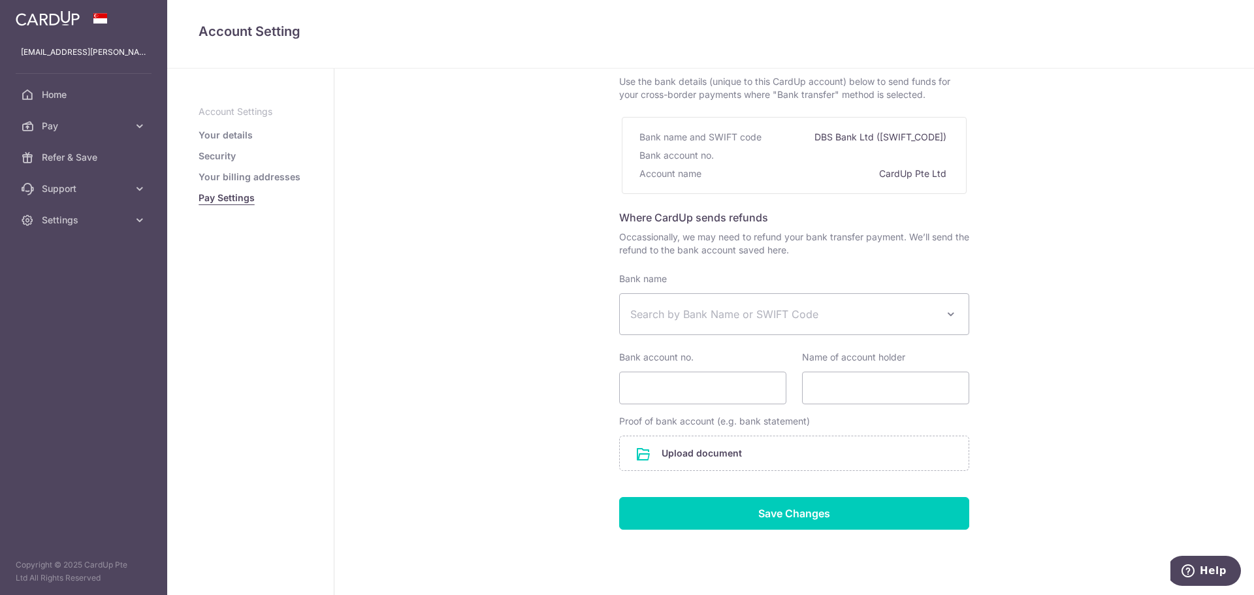
click at [648, 317] on span "Search by Bank Name or SWIFT Code" at bounding box center [783, 314] width 307 height 16
click at [588, 325] on div "Pay Settings Where to send funds for your bank transfer payments Use the bank d…" at bounding box center [794, 304] width 920 height 647
click at [715, 312] on span "Search by Bank Name or SWIFT Code" at bounding box center [783, 314] width 307 height 16
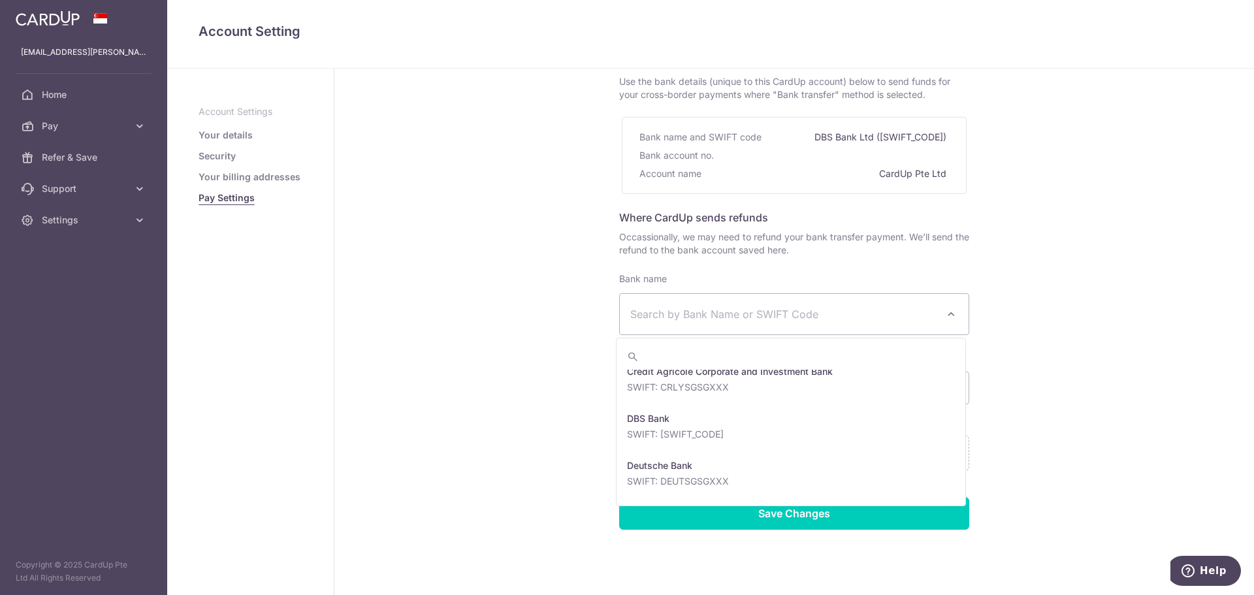
scroll to position [980, 0]
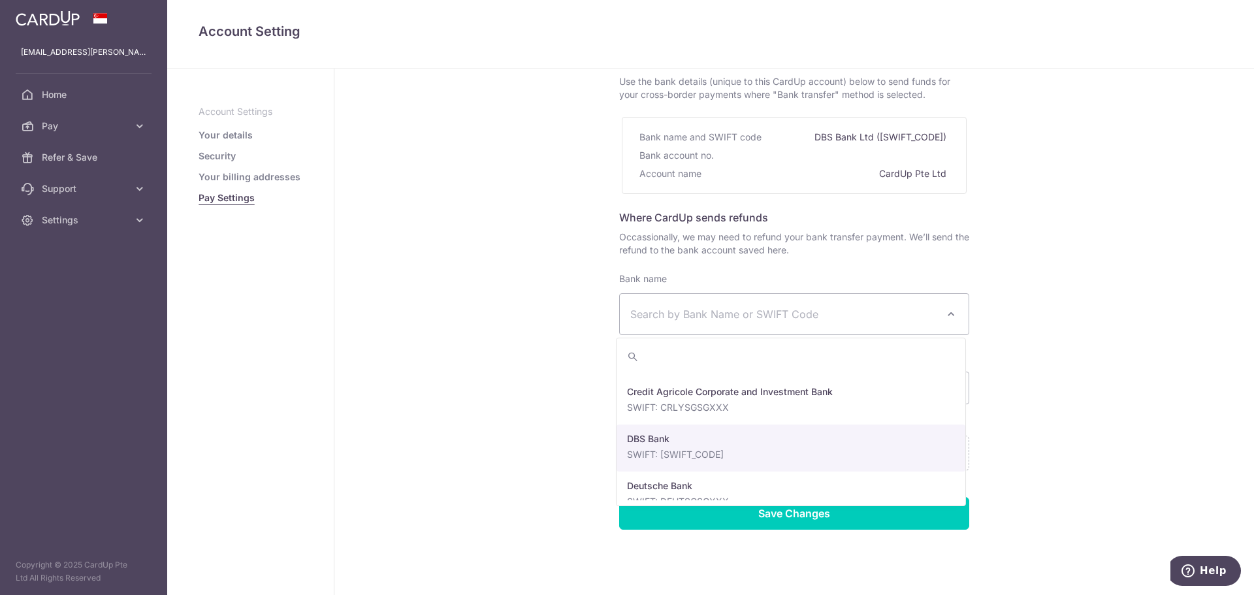
select select "6"
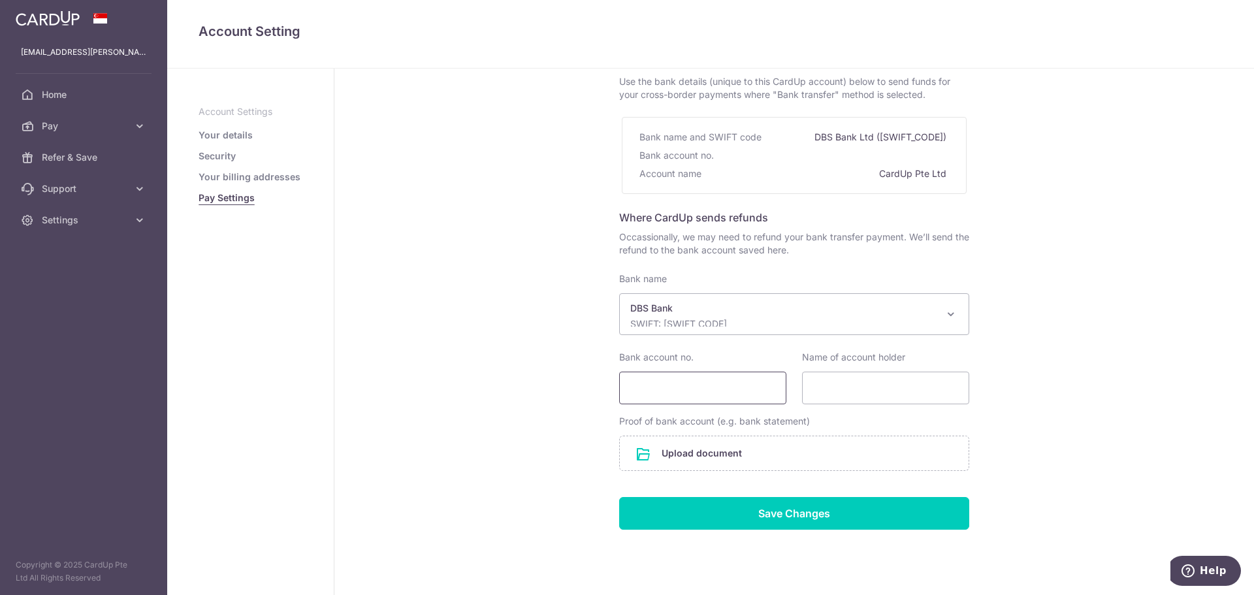
click at [697, 381] on input "Bank account no." at bounding box center [702, 388] width 167 height 33
type input "2712820741"
click at [899, 390] on input "Name of account holder" at bounding box center [885, 388] width 167 height 33
type input "LEONG YUAN TOU"
click at [826, 453] on input "file" at bounding box center [794, 453] width 349 height 34
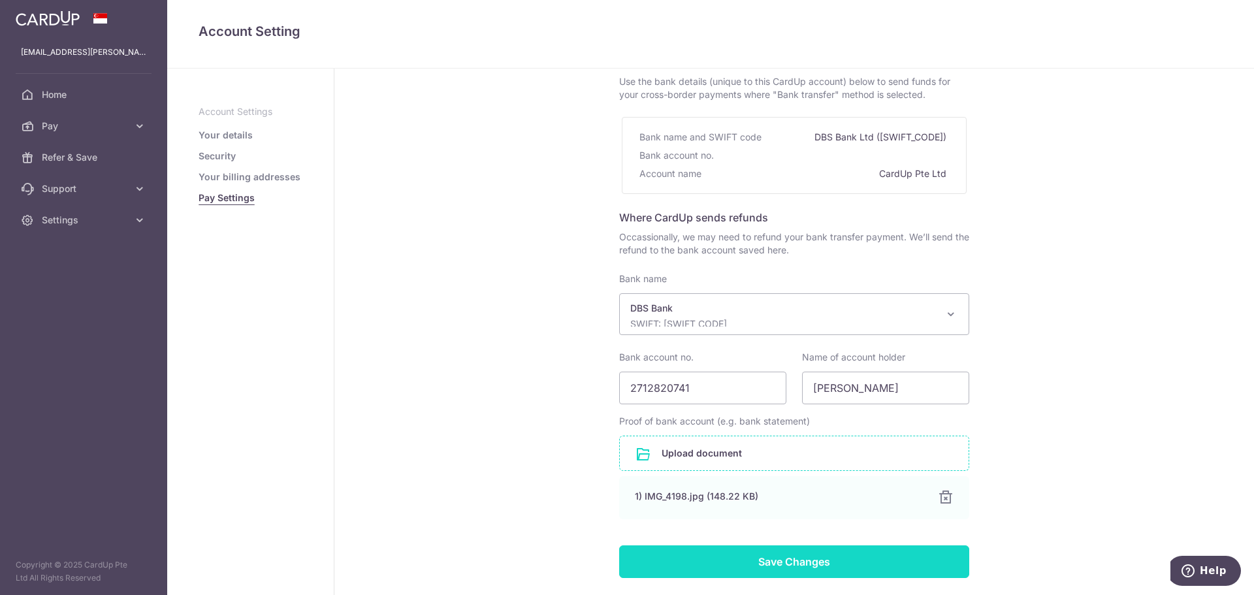
click at [916, 572] on input "Save Changes" at bounding box center [794, 561] width 350 height 33
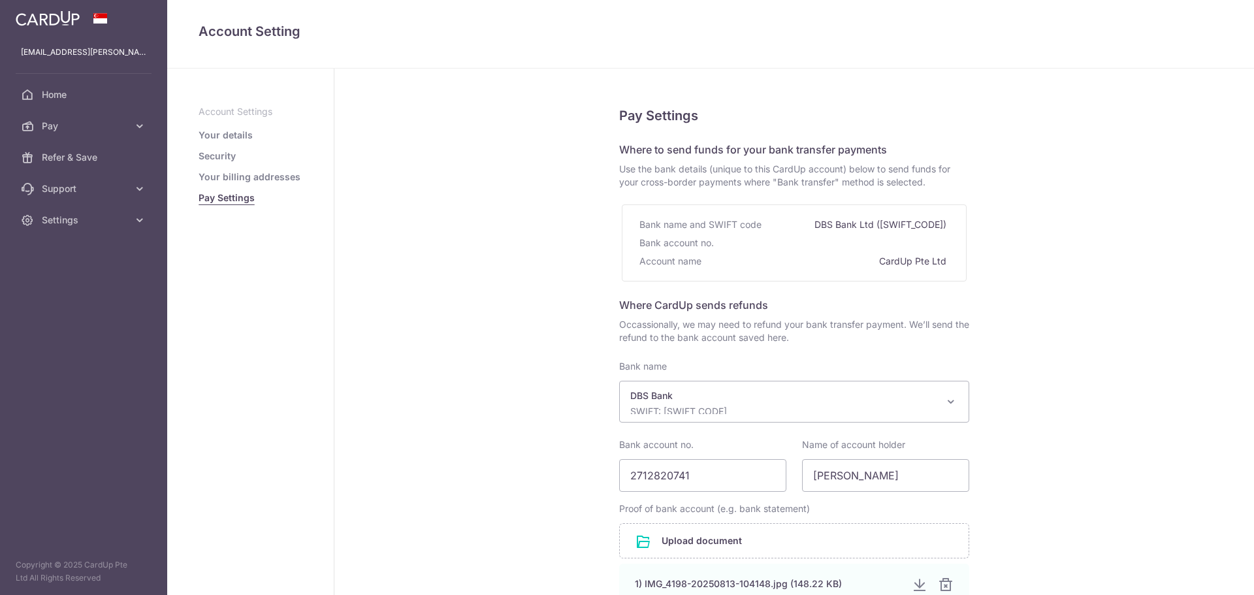
select select "6"
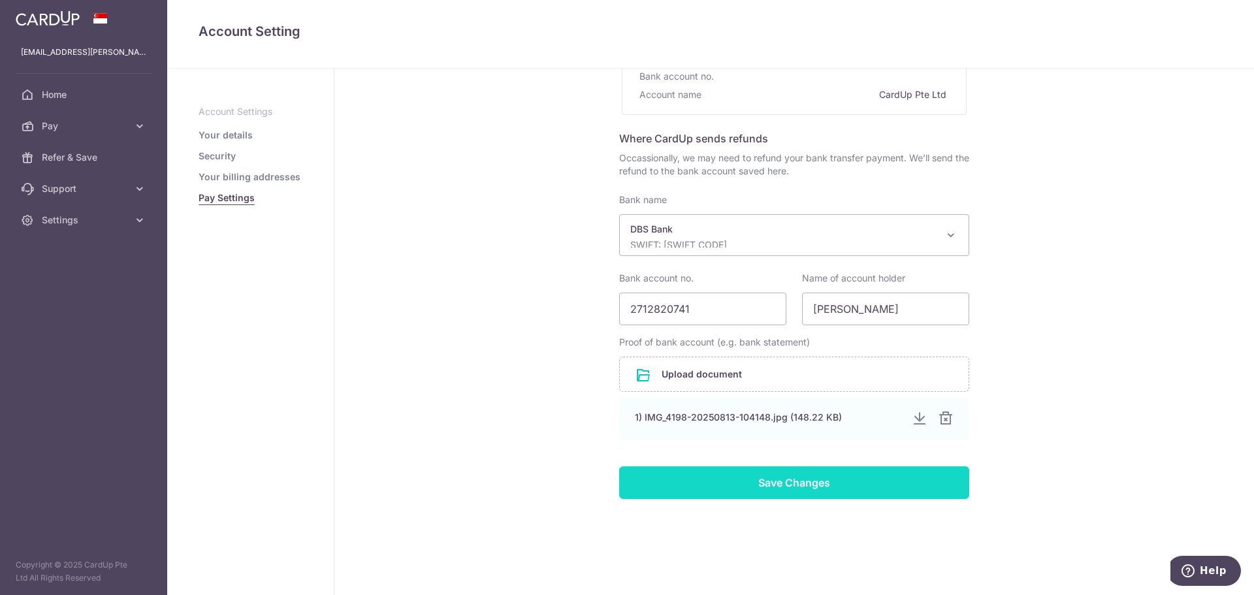
scroll to position [169, 0]
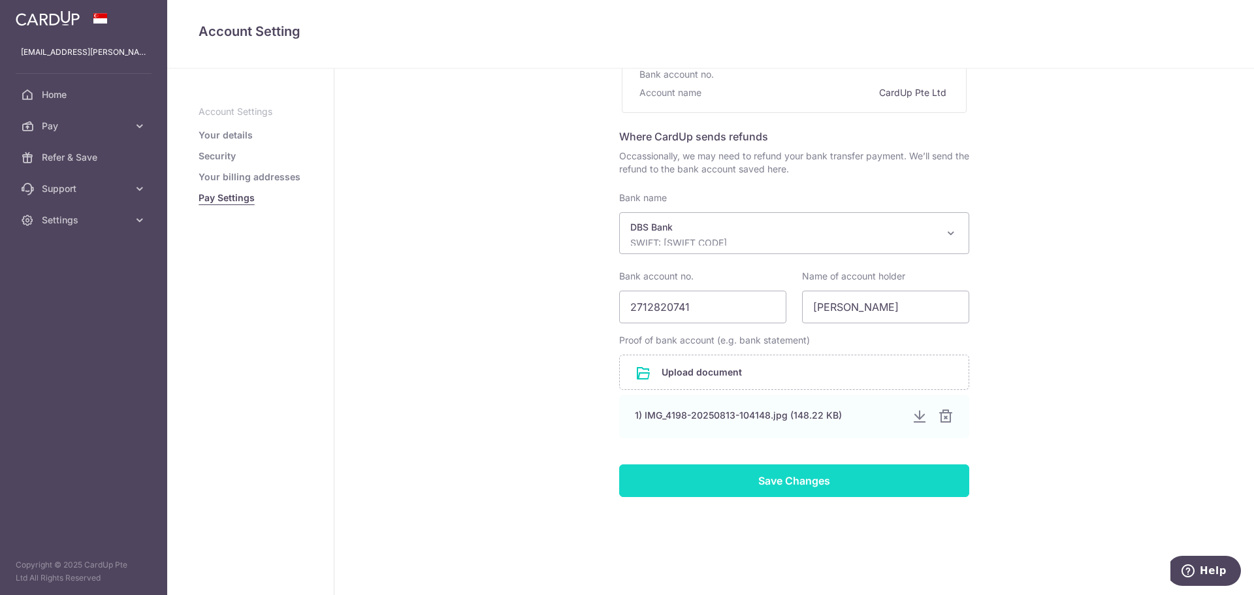
click at [843, 486] on input "Save Changes" at bounding box center [794, 480] width 350 height 33
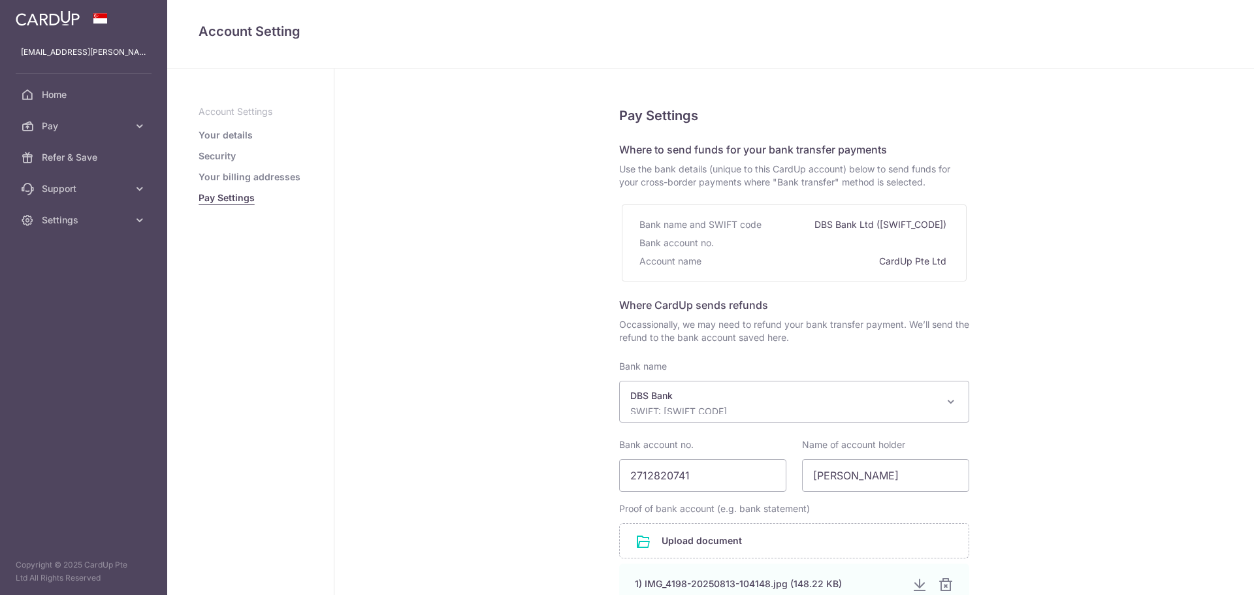
select select "6"
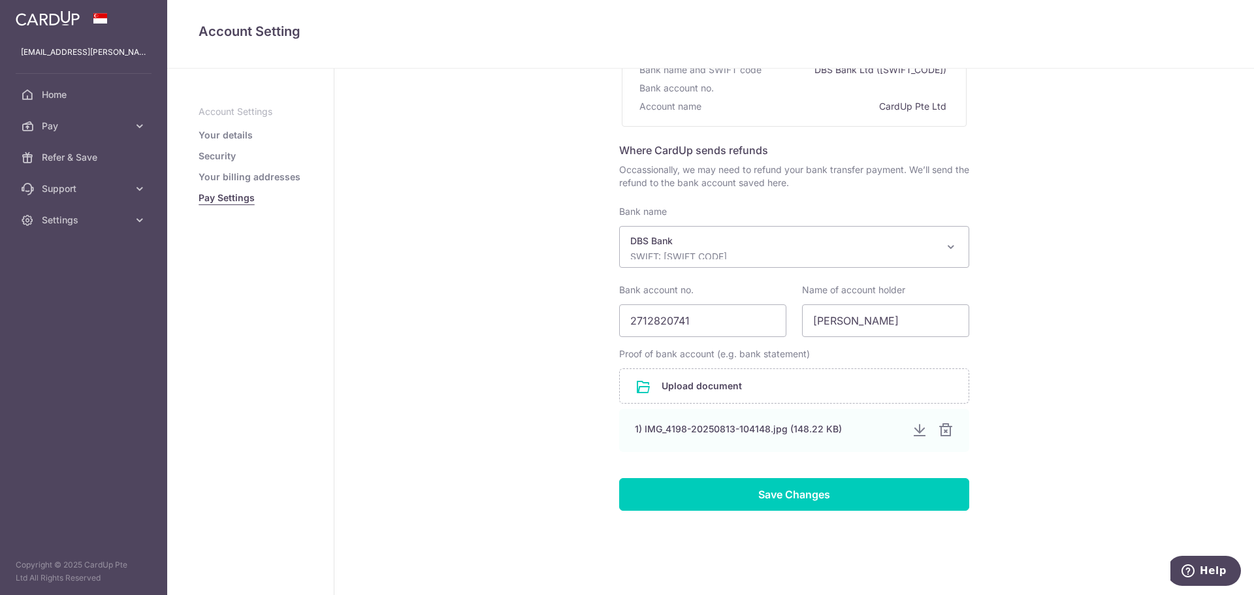
scroll to position [169, 0]
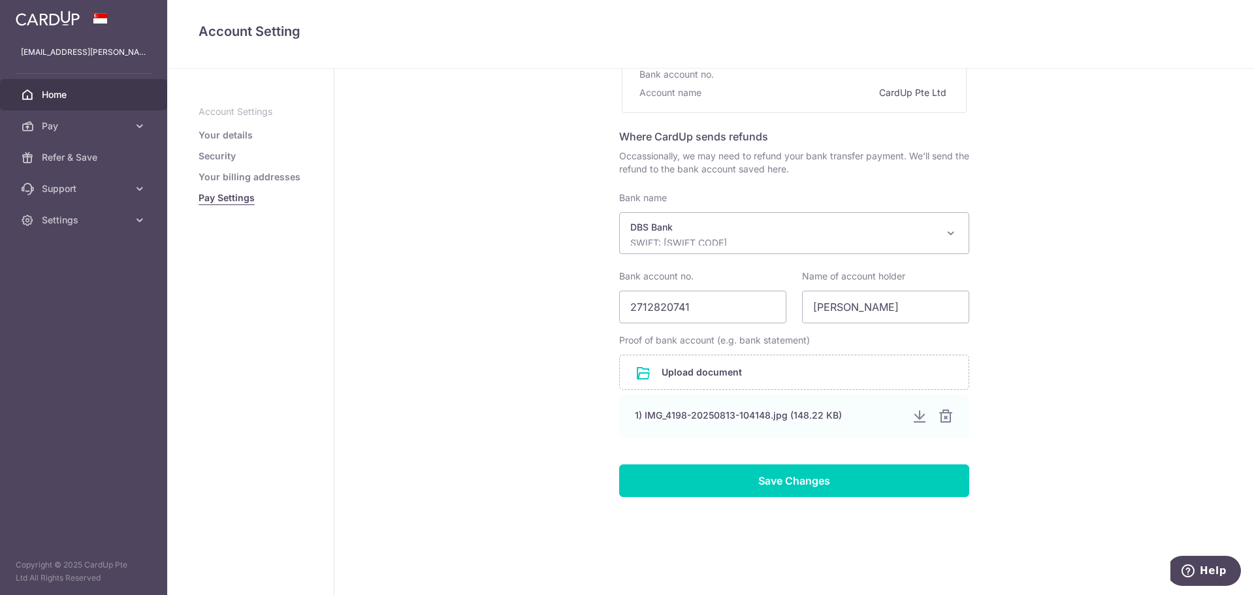
click at [59, 95] on span "Home" at bounding box center [85, 94] width 86 height 13
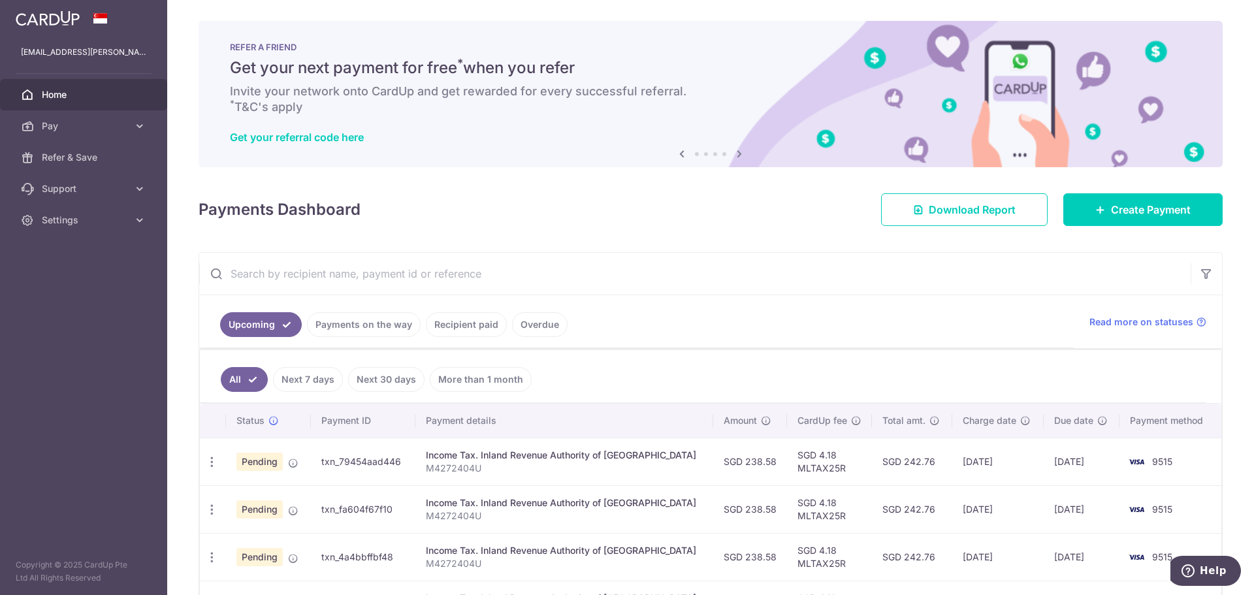
scroll to position [240, 0]
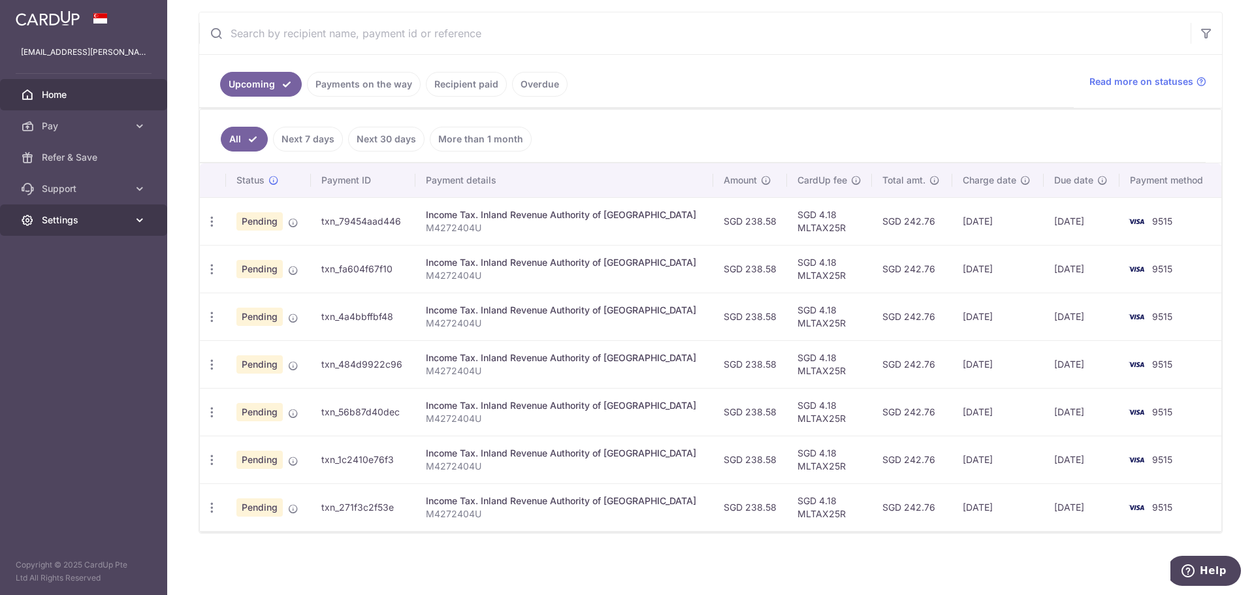
click at [63, 224] on span "Settings" at bounding box center [85, 220] width 86 height 13
click at [65, 259] on link "Account" at bounding box center [83, 251] width 167 height 31
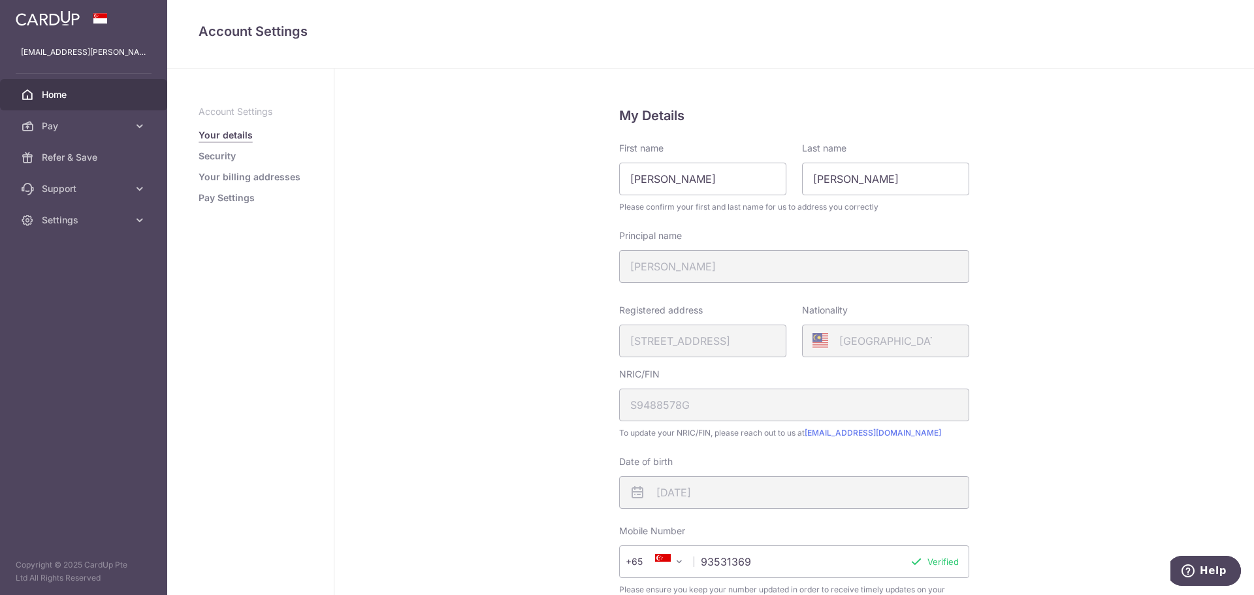
click at [38, 103] on link "Home" at bounding box center [83, 94] width 167 height 31
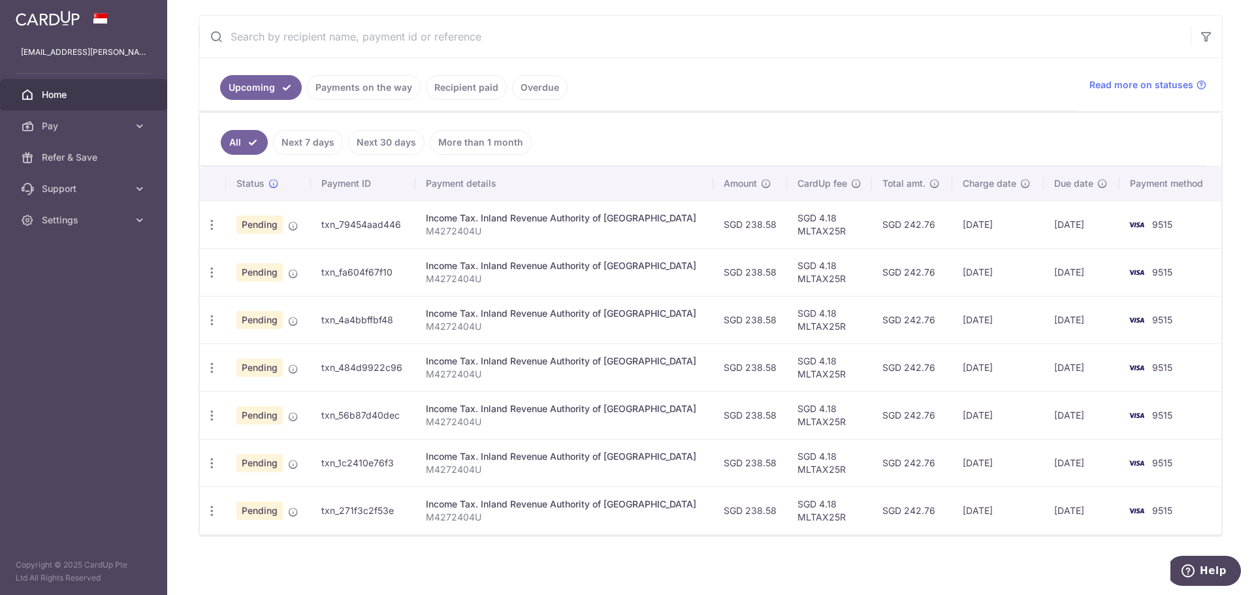
scroll to position [240, 0]
